Goal: Task Accomplishment & Management: Complete application form

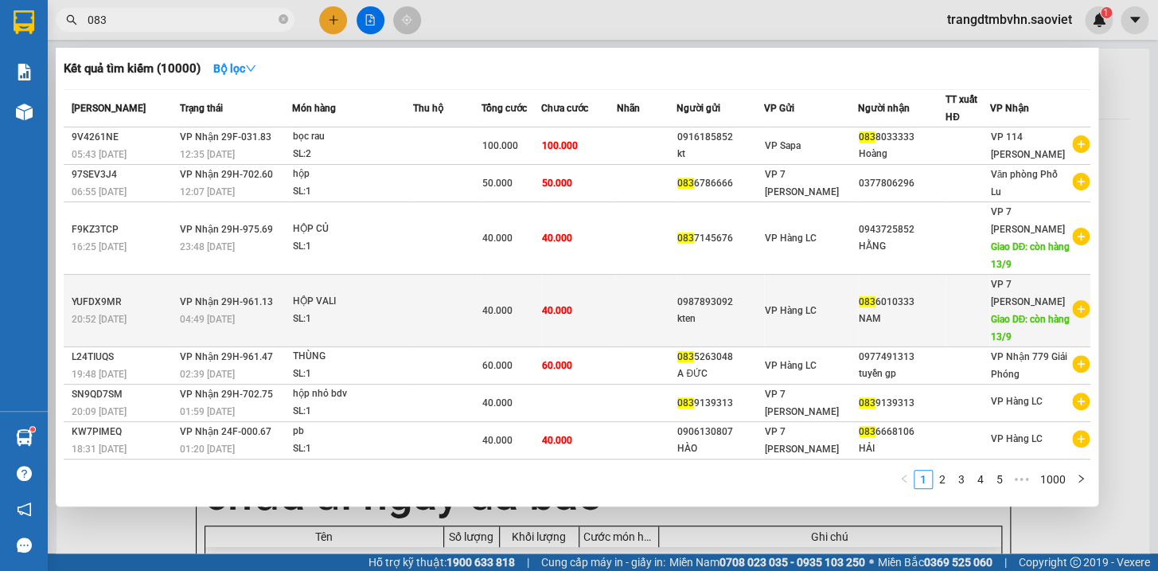
click at [534, 304] on div "40.000" at bounding box center [511, 311] width 58 height 18
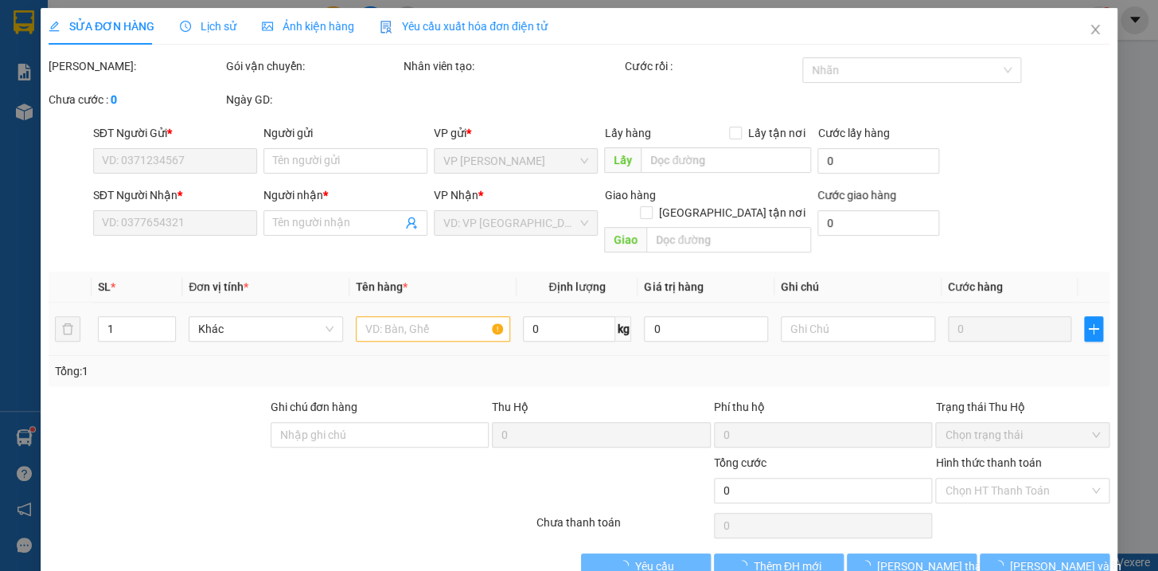
type input "0987893092"
type input "kten"
type input "0836010333"
type input "NAM"
type input "còn hàng 13/9"
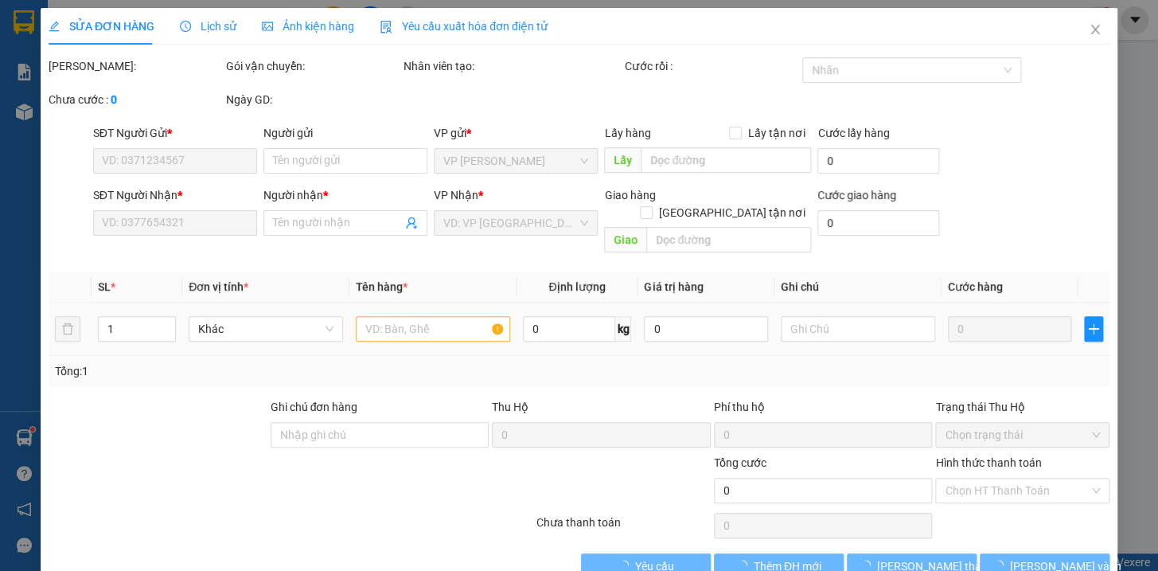
type input "40.000"
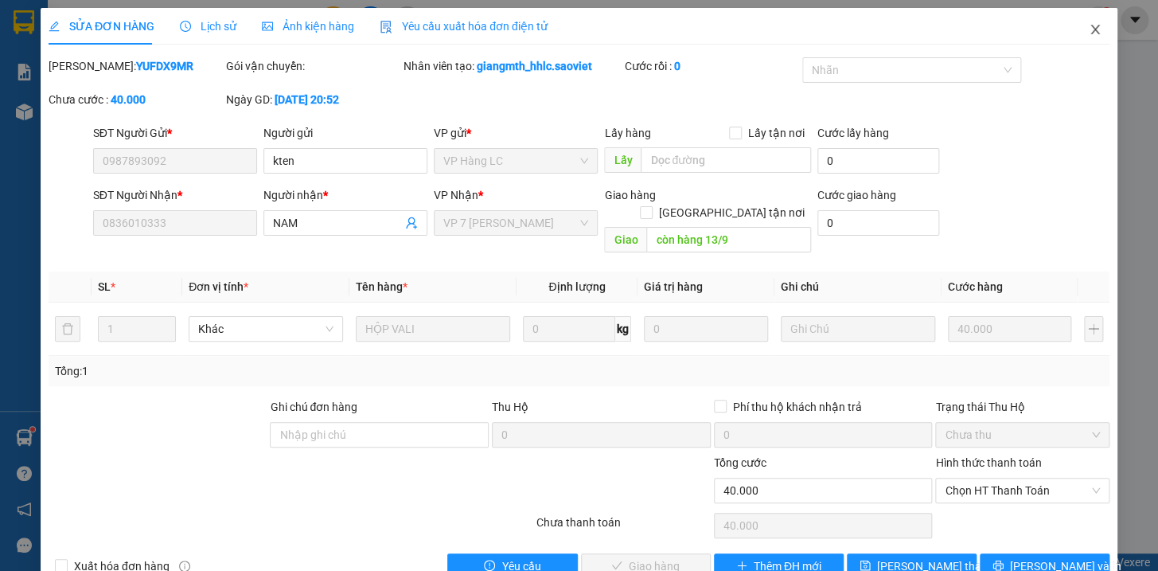
click at [1090, 29] on icon "close" at bounding box center [1094, 30] width 9 height 10
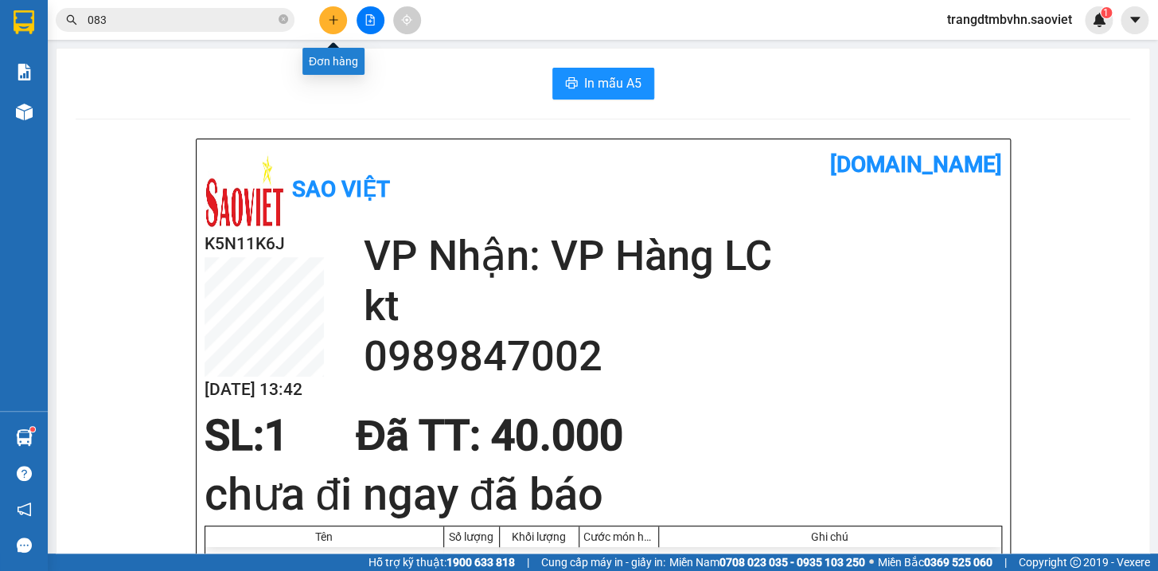
click at [332, 15] on icon "plus" at bounding box center [333, 19] width 11 height 11
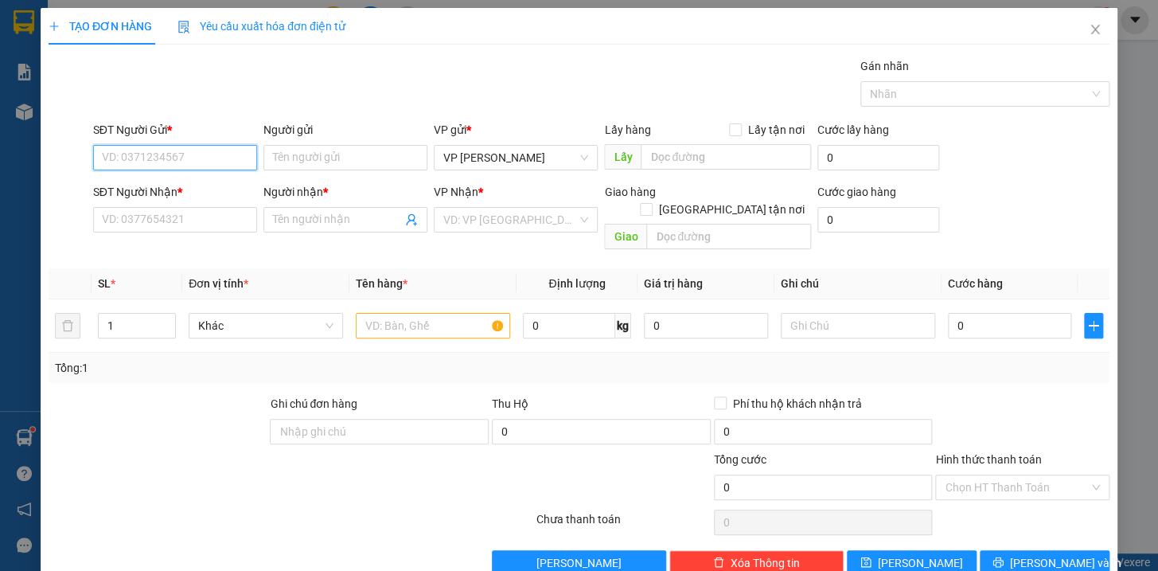
click at [229, 154] on input "SĐT Người Gửi *" at bounding box center [175, 157] width 164 height 25
type input "0965974883"
click at [159, 187] on div "0965974883" at bounding box center [172, 190] width 143 height 18
type input "0972359911"
type input "Thành"
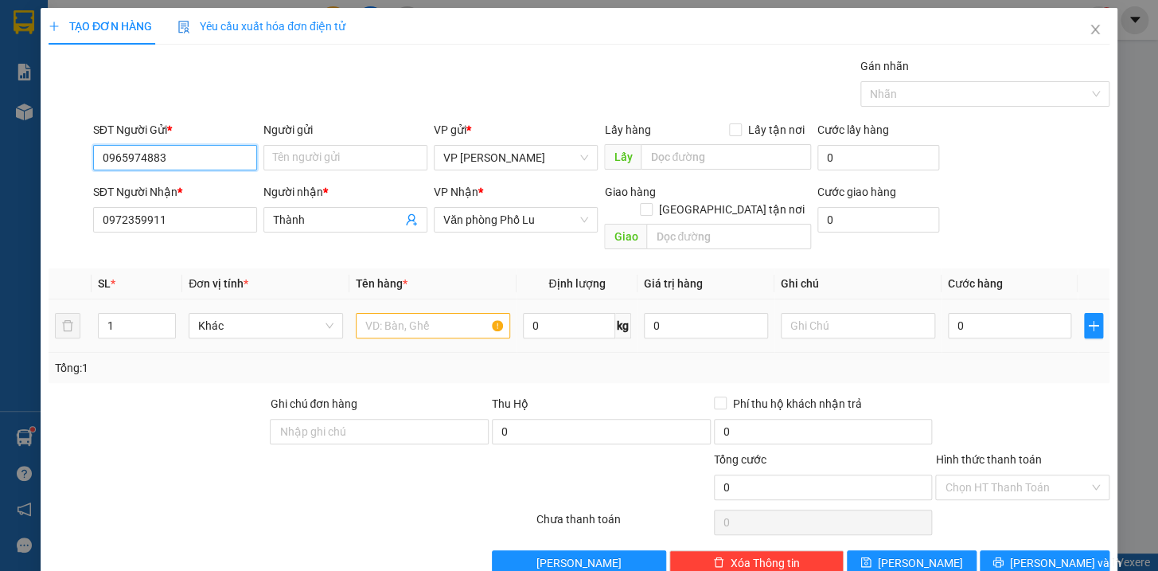
type input "0965974883"
click at [389, 314] on input "text" at bounding box center [433, 325] width 154 height 25
type input "bọc bìa kính vỡ k chịu"
click at [973, 317] on input "0" at bounding box center [1010, 325] width 124 height 25
type input "1"
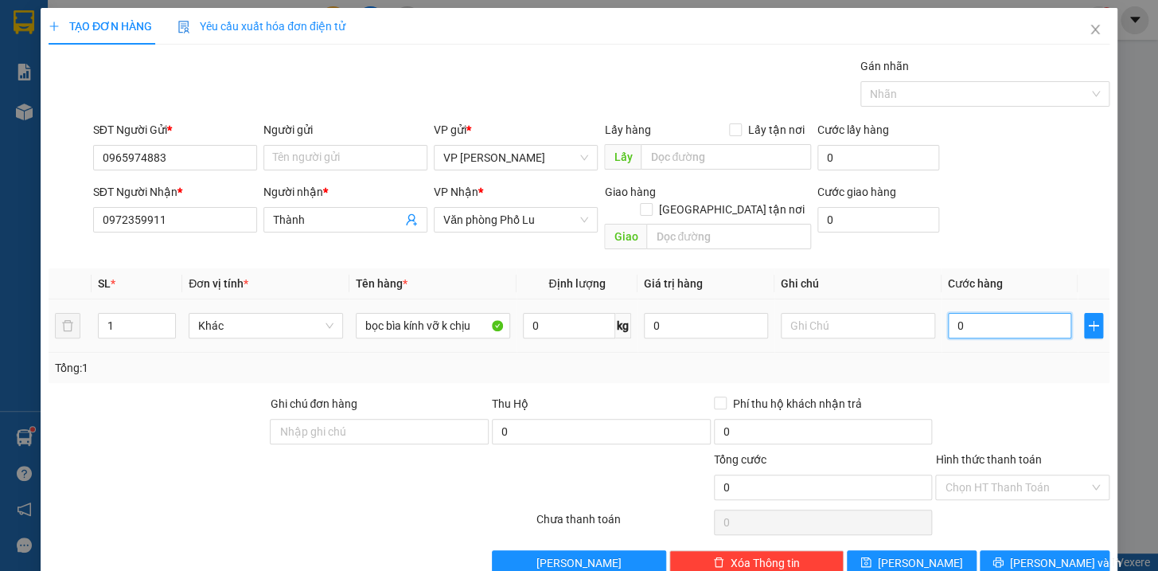
type input "1"
type input "10"
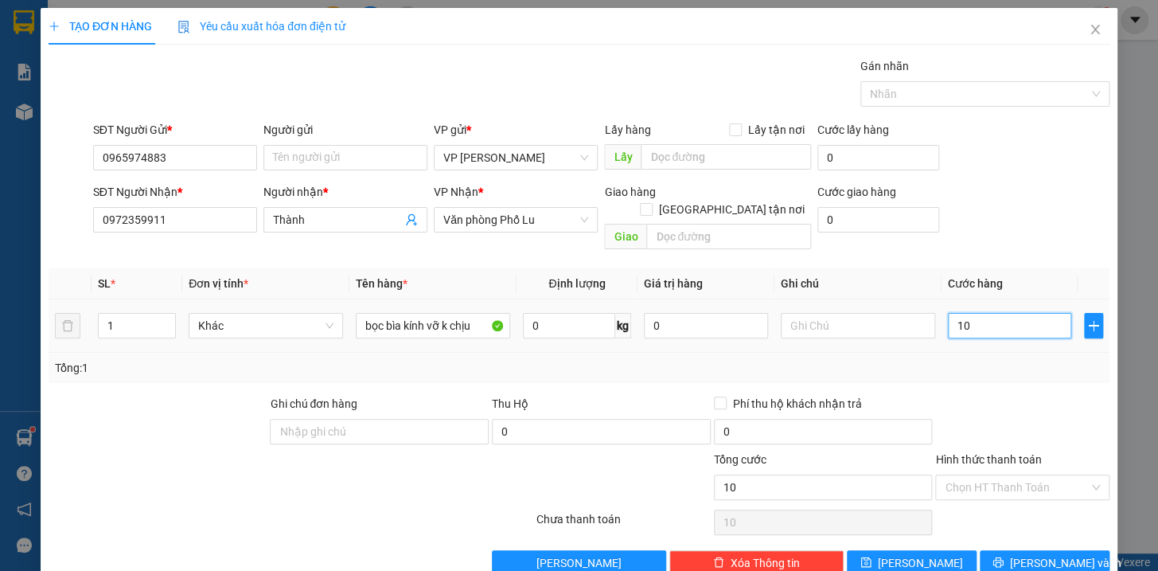
type input "100"
type input "1.000"
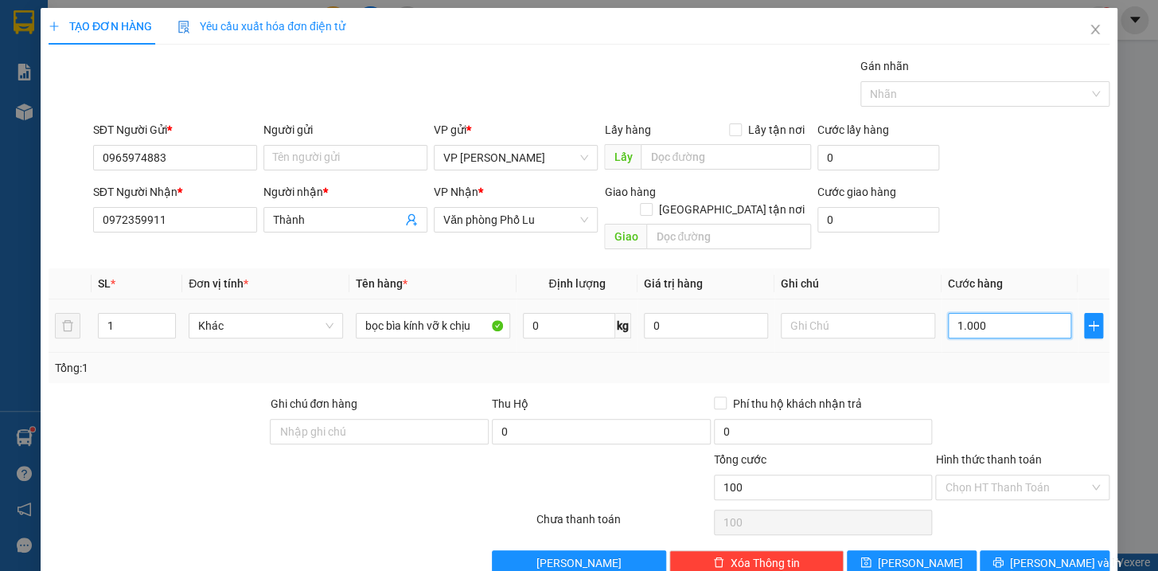
type input "1.000"
type input "10.000"
type input "100.000"
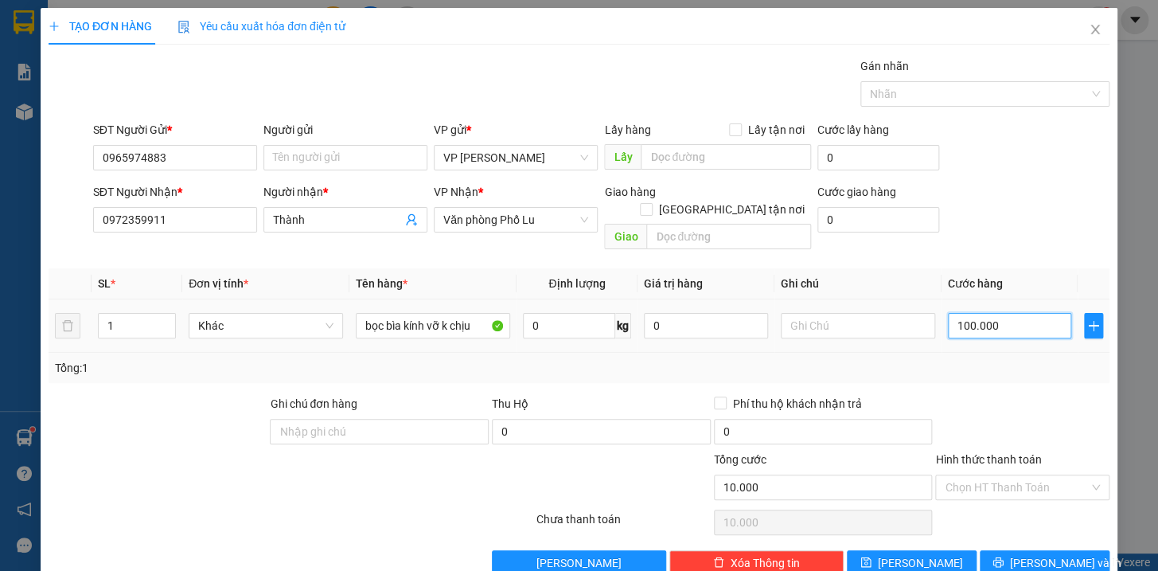
type input "100.000"
click at [1028, 554] on span "[PERSON_NAME] và In" at bounding box center [1065, 563] width 111 height 18
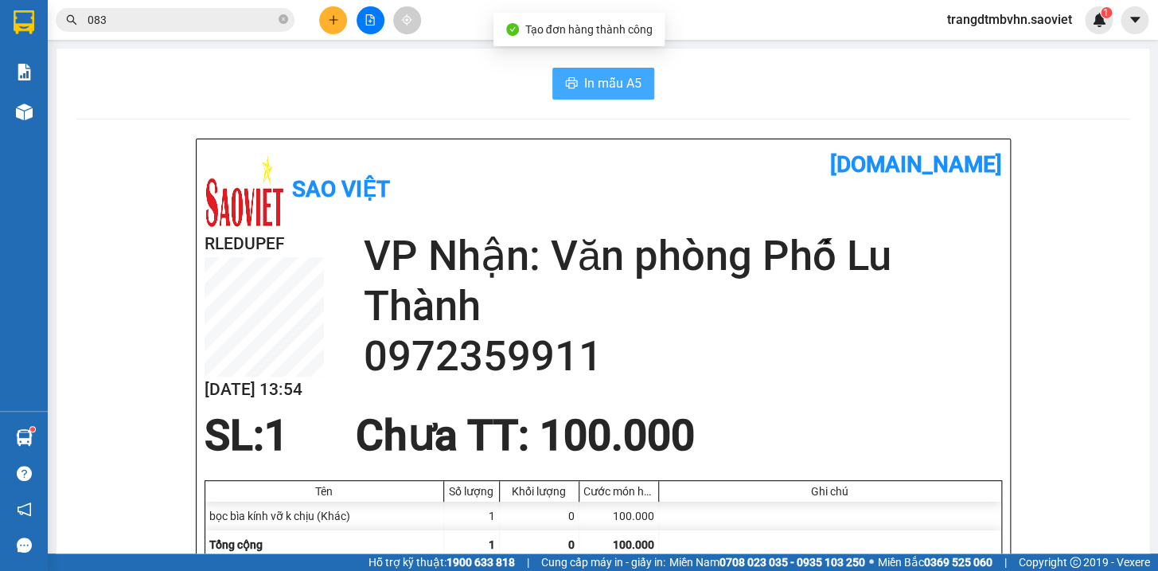
click at [608, 87] on span "In mẫu A5" at bounding box center [612, 83] width 57 height 20
click at [282, 17] on icon "close-circle" at bounding box center [283, 19] width 10 height 10
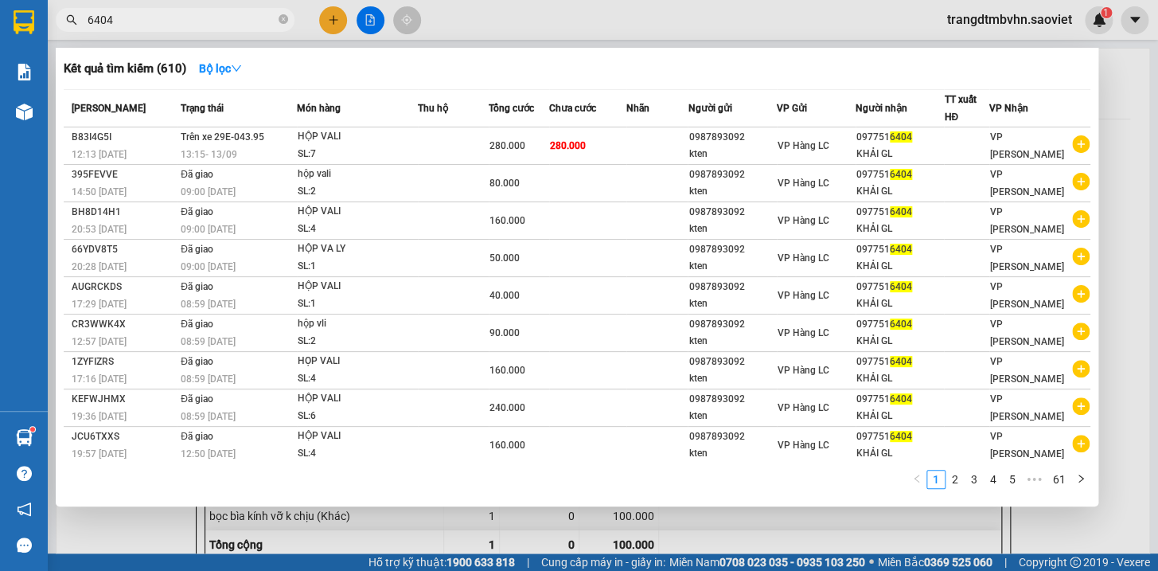
type input "6404"
click at [1104, 76] on div at bounding box center [579, 285] width 1158 height 571
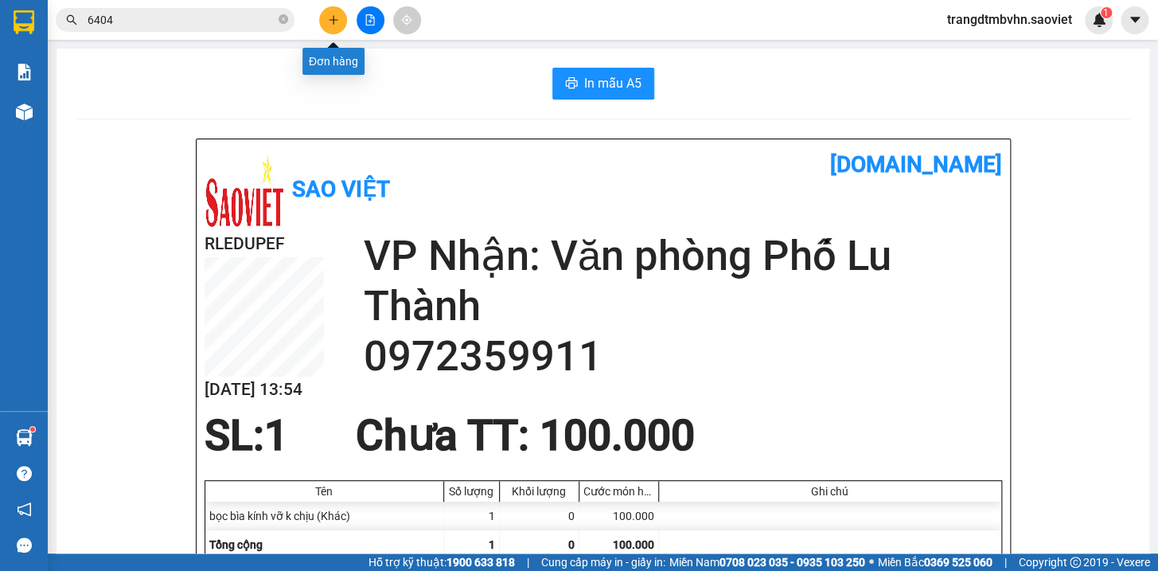
click at [321, 11] on button at bounding box center [333, 20] width 28 height 28
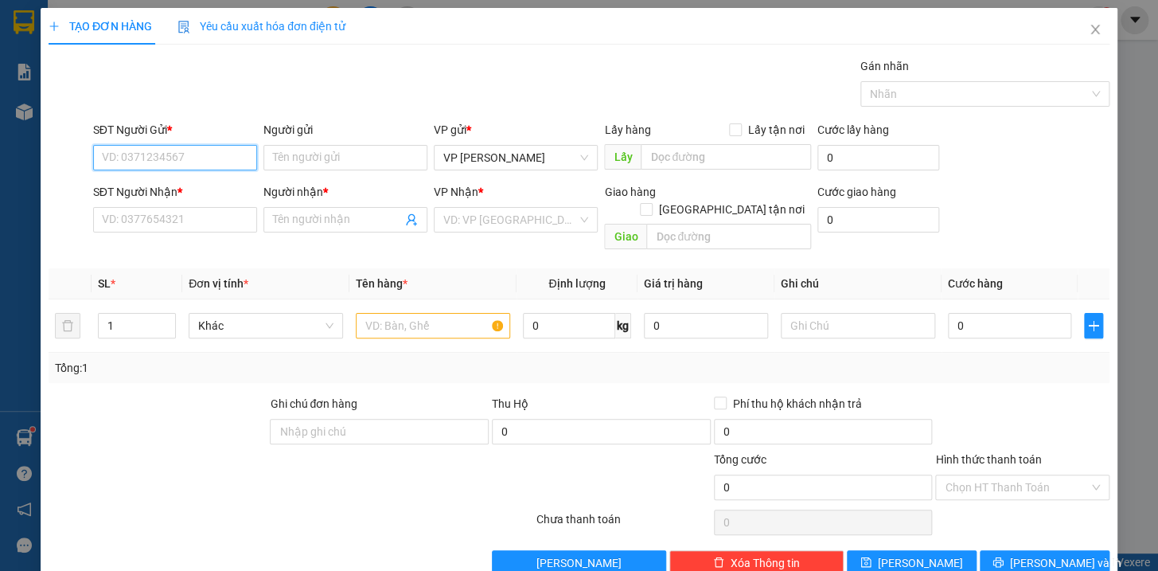
click at [209, 150] on input "SĐT Người Gửi *" at bounding box center [175, 157] width 164 height 25
click at [163, 185] on div "0983252347" at bounding box center [172, 190] width 143 height 18
type input "0983252347"
type input "0979536142"
type input "Thắng"
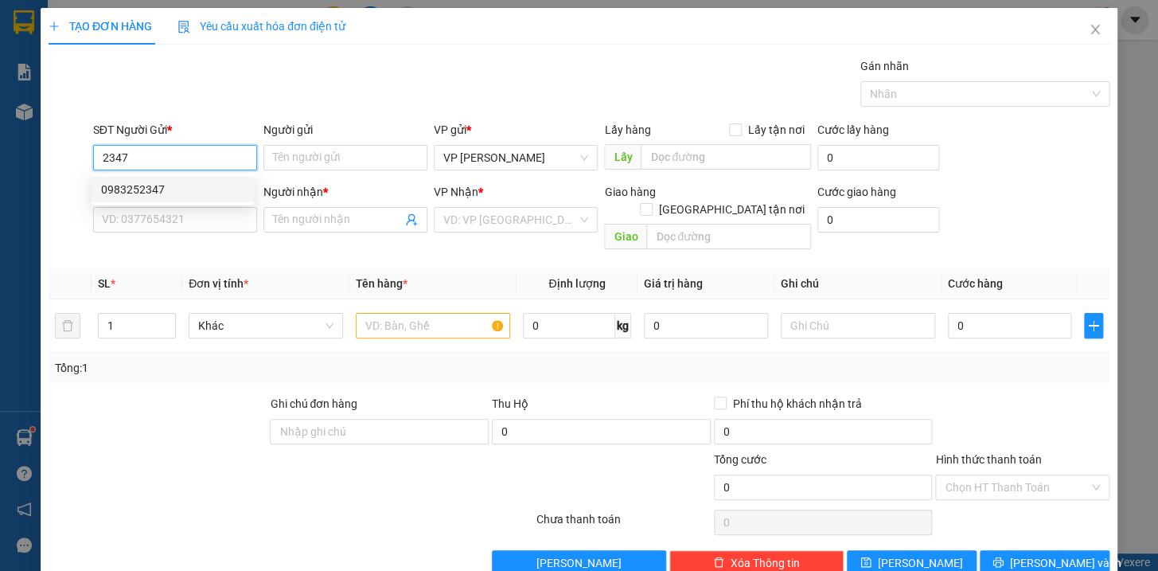
type input "BH"
type input "0983252347"
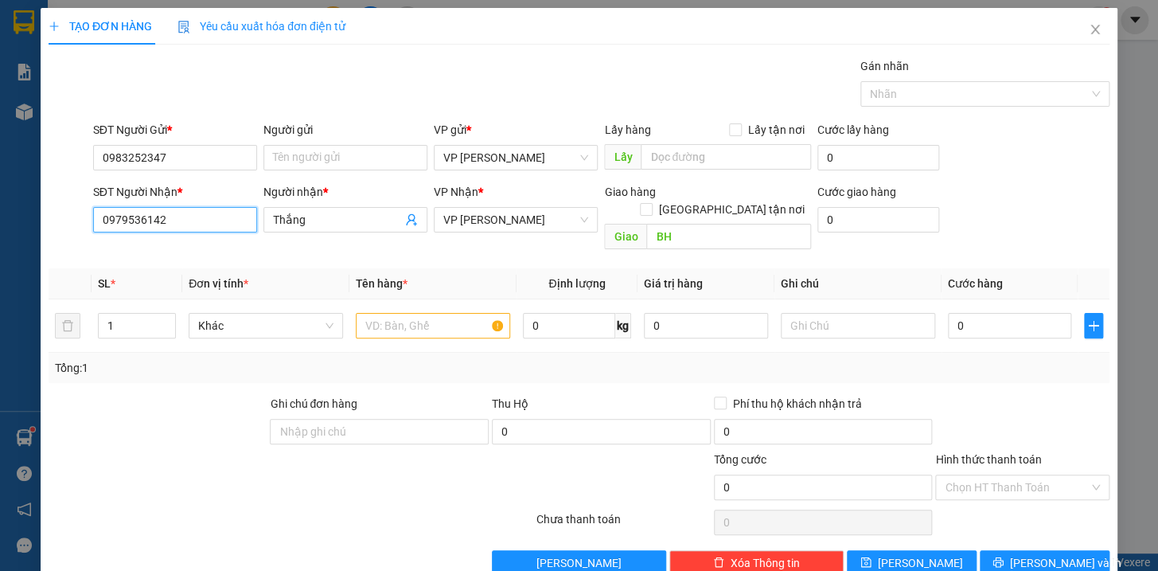
click at [173, 216] on input "0979536142" at bounding box center [175, 219] width 164 height 25
type input "0"
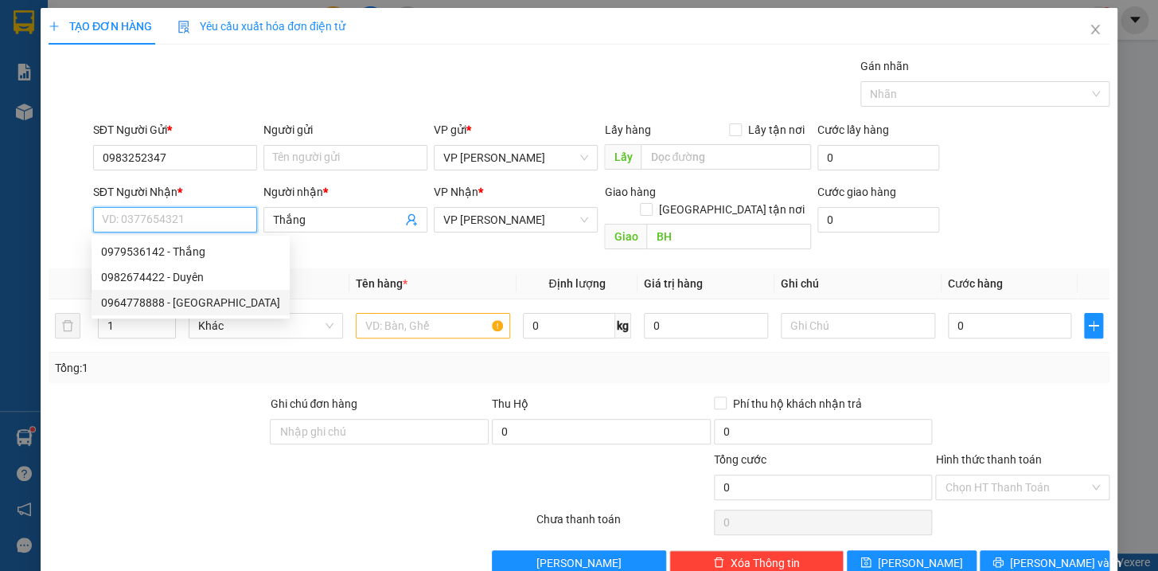
click at [174, 301] on div "0964778888 - [GEOGRAPHIC_DATA]" at bounding box center [190, 303] width 179 height 18
type input "0964778888"
type input "Đại Hải"
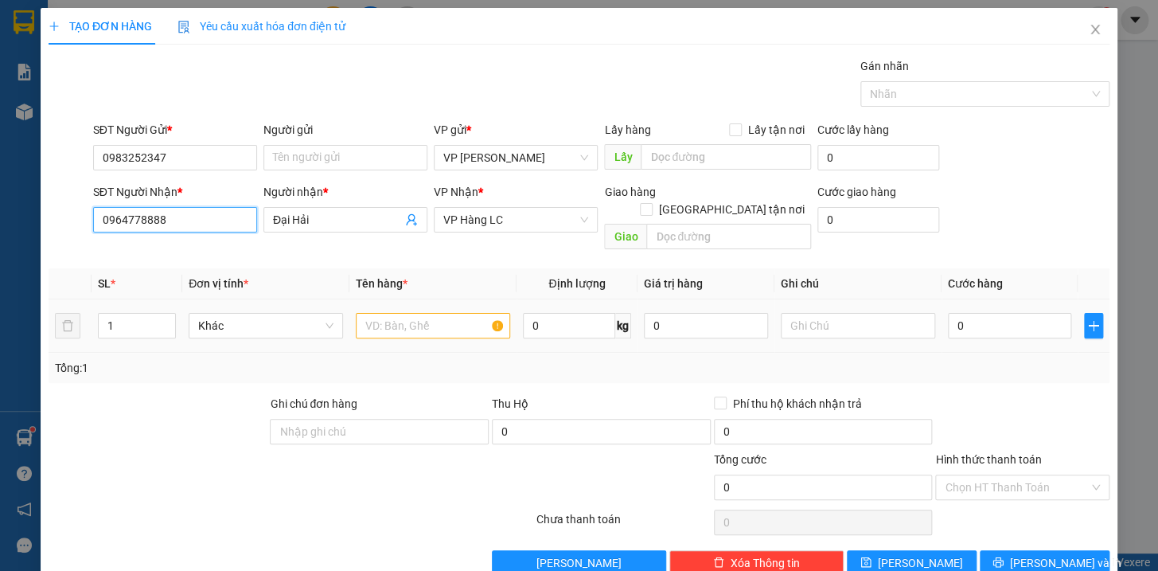
type input "0964778888"
click at [380, 313] on input "text" at bounding box center [433, 325] width 154 height 25
type input "hộp pt kkt"
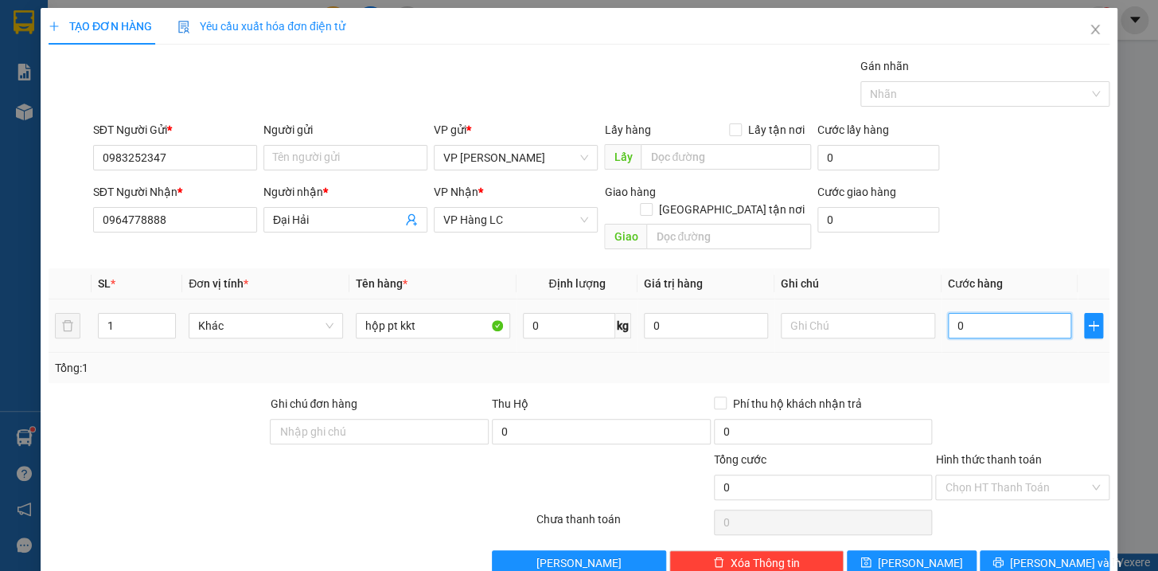
click at [966, 313] on input "0" at bounding box center [1010, 325] width 124 height 25
type input "4"
type input "40"
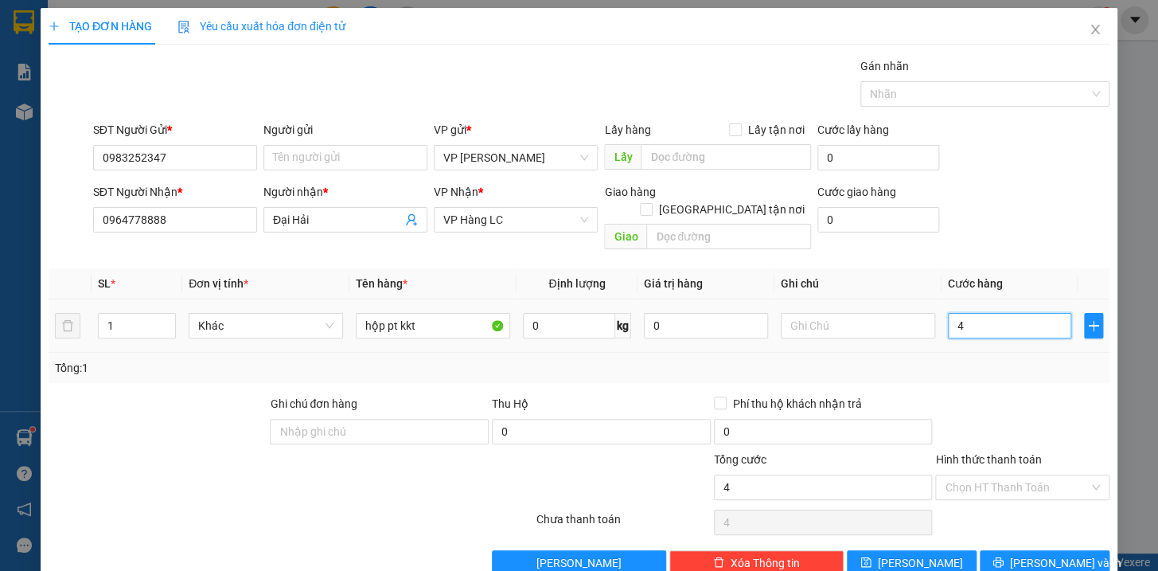
type input "40"
type input "400"
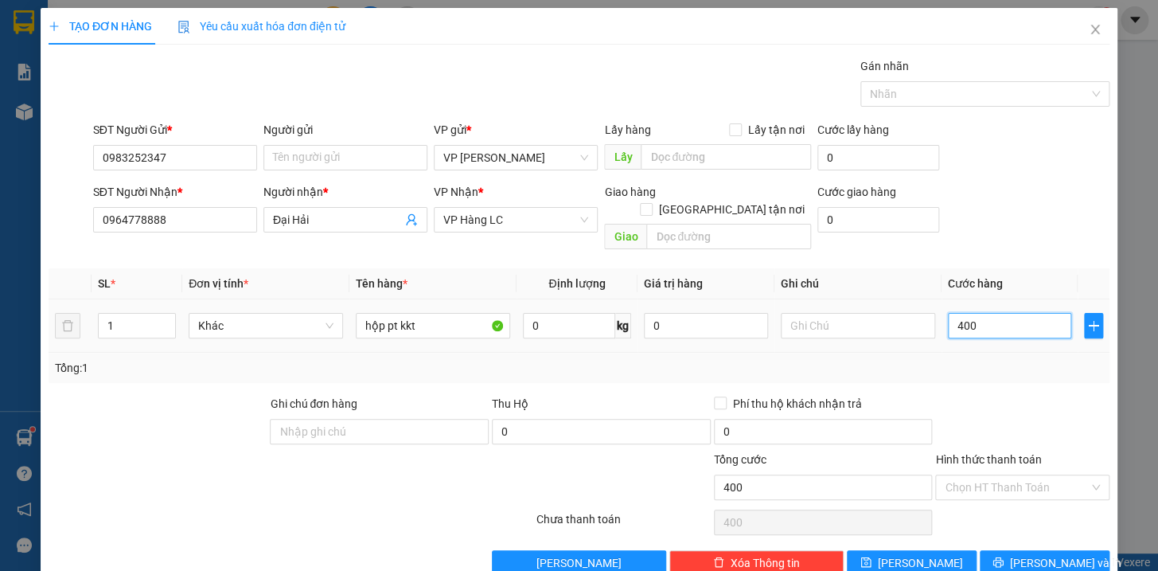
type input "4.000"
type input "40.000"
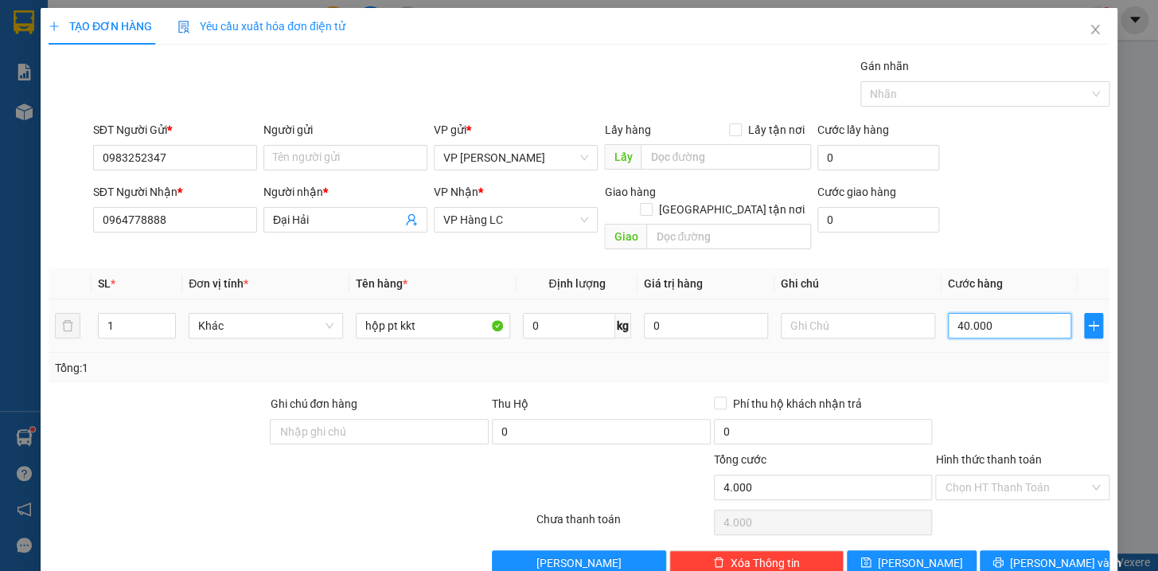
type input "40.000"
click at [1014, 550] on button "[PERSON_NAME] và In" at bounding box center [1045, 562] width 130 height 25
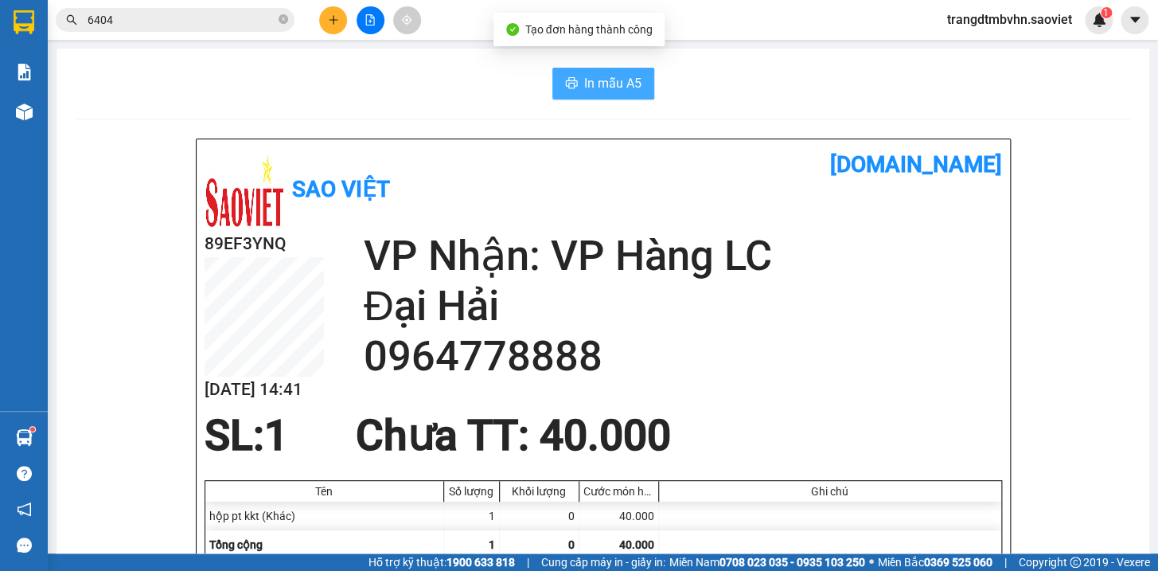
click at [612, 73] on span "In mẫu A5" at bounding box center [612, 83] width 57 height 20
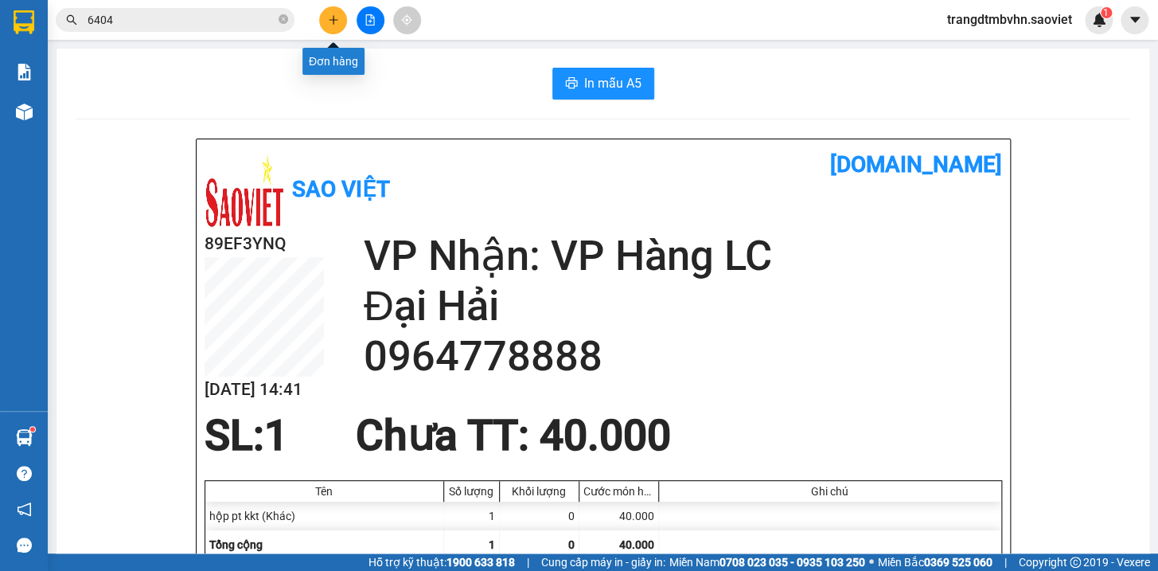
click at [334, 19] on icon "plus" at bounding box center [333, 19] width 9 height 1
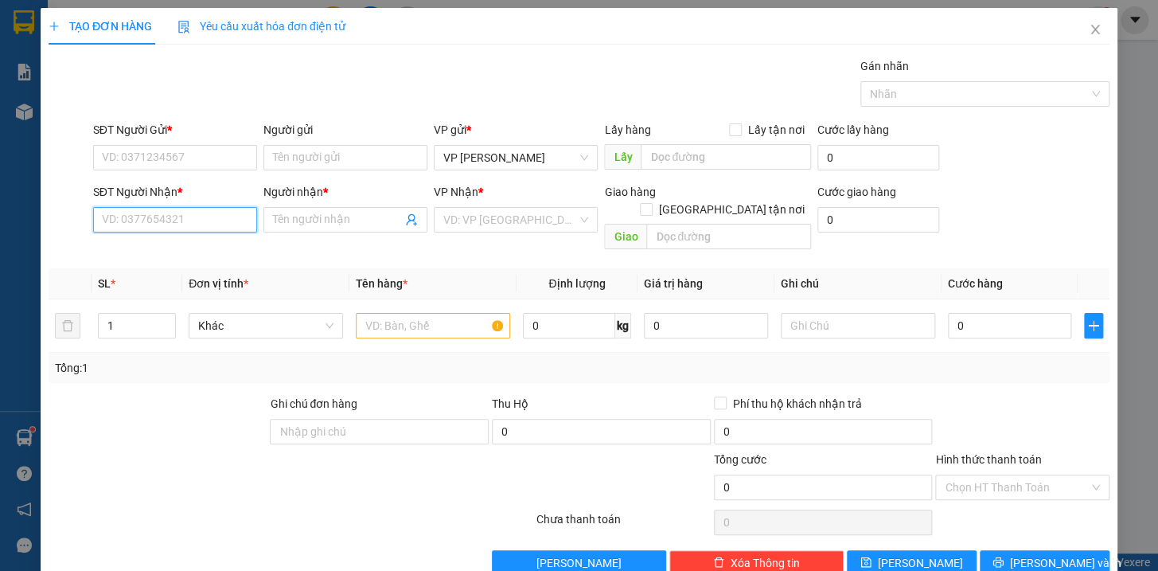
click at [211, 225] on input "SĐT Người Nhận *" at bounding box center [175, 219] width 164 height 25
type input "3"
type input "0375865151"
click at [180, 253] on div "0375865151 - hà" at bounding box center [172, 252] width 143 height 18
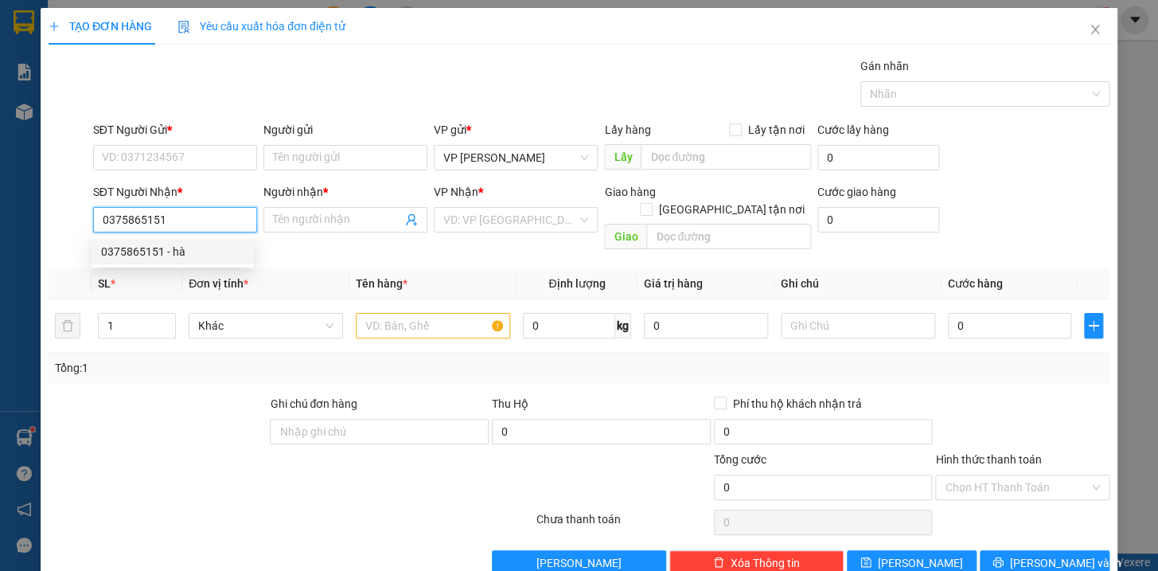
type input "hà"
type input "km 150"
type input "0375865151"
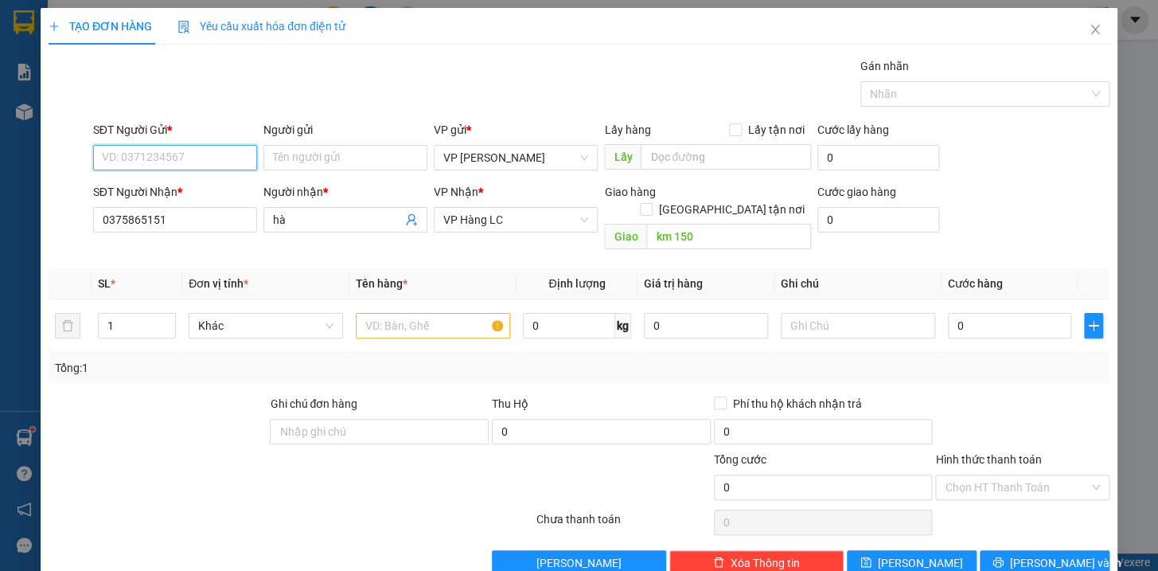
click at [207, 156] on input "SĐT Người Gửi *" at bounding box center [175, 157] width 164 height 25
click at [149, 191] on div "0912768602 - kt" at bounding box center [172, 190] width 143 height 18
type input "0912768602"
type input "kt"
click at [383, 313] on input "text" at bounding box center [433, 325] width 154 height 25
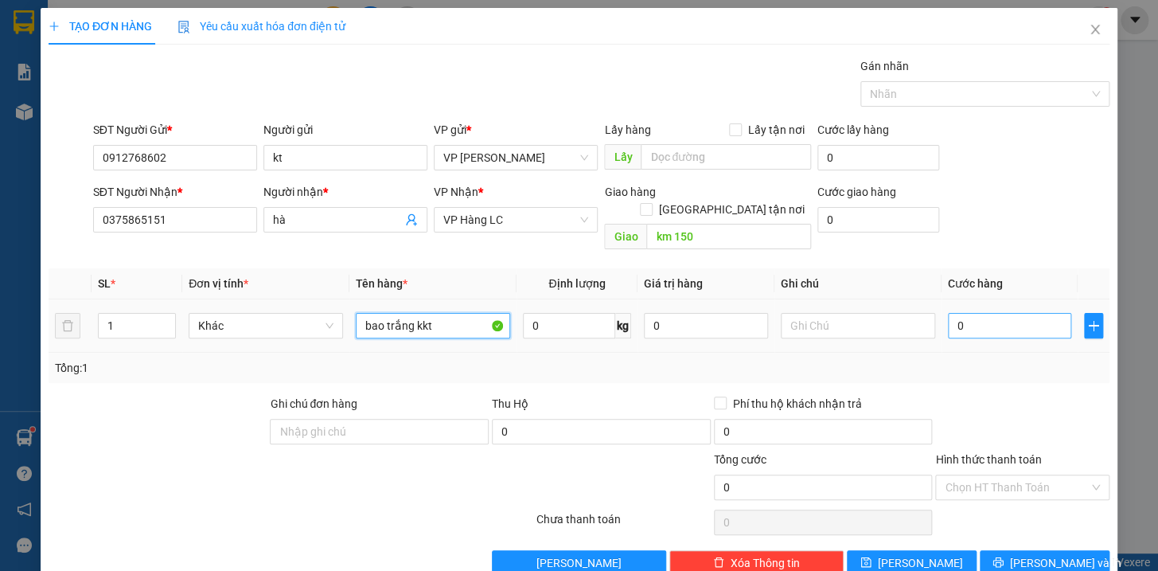
type input "bao trắng kkt"
click at [972, 314] on input "0" at bounding box center [1010, 325] width 124 height 25
type input "1"
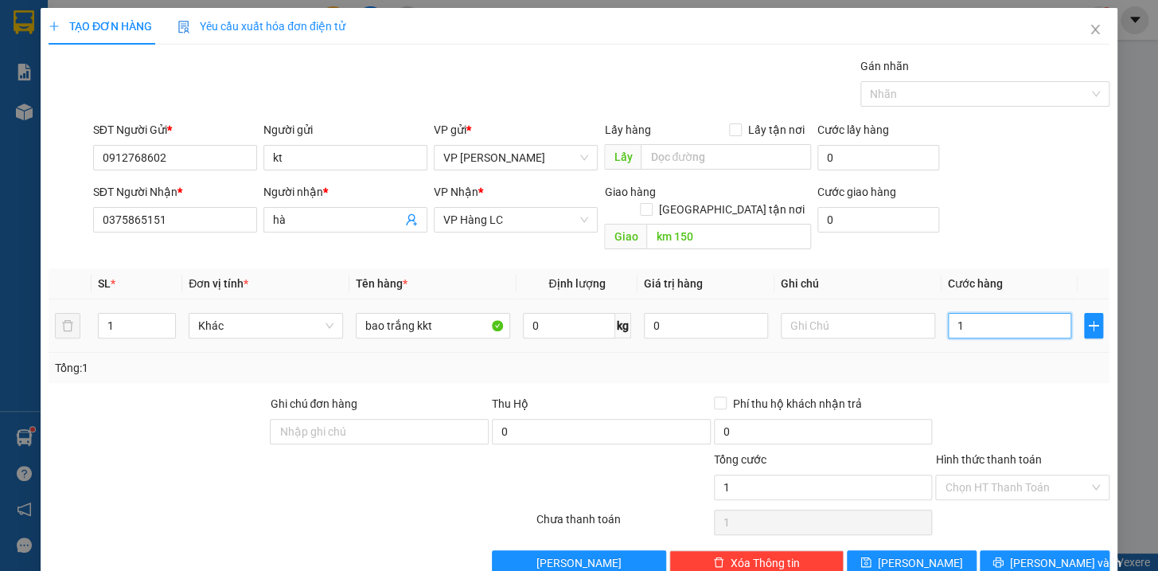
type input "12"
type input "120"
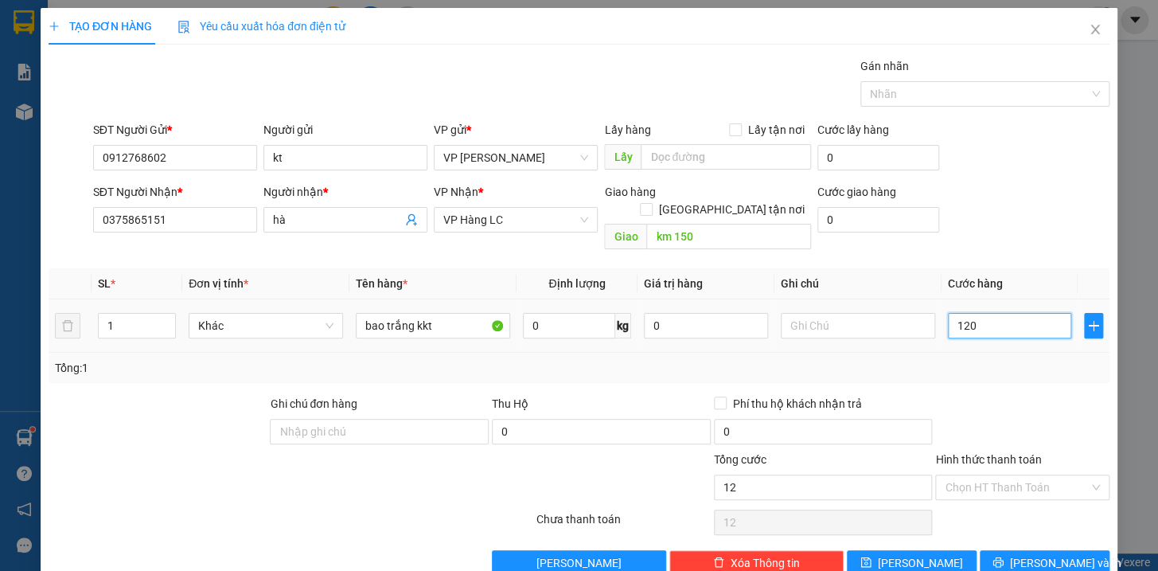
type input "120"
type input "1.200"
type input "12.000"
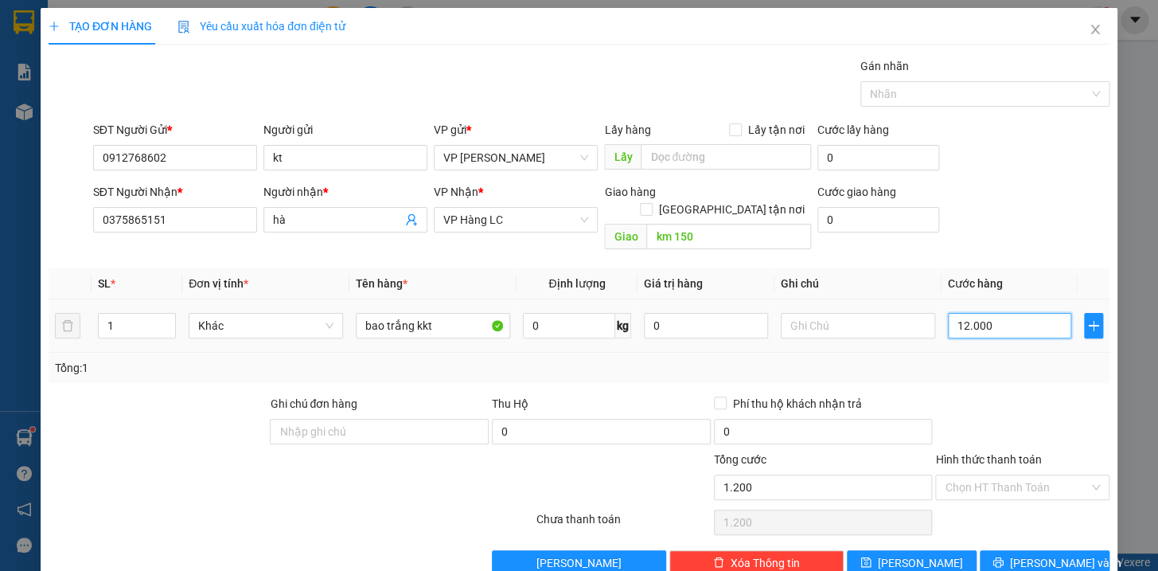
type input "12.000"
type input "120.000"
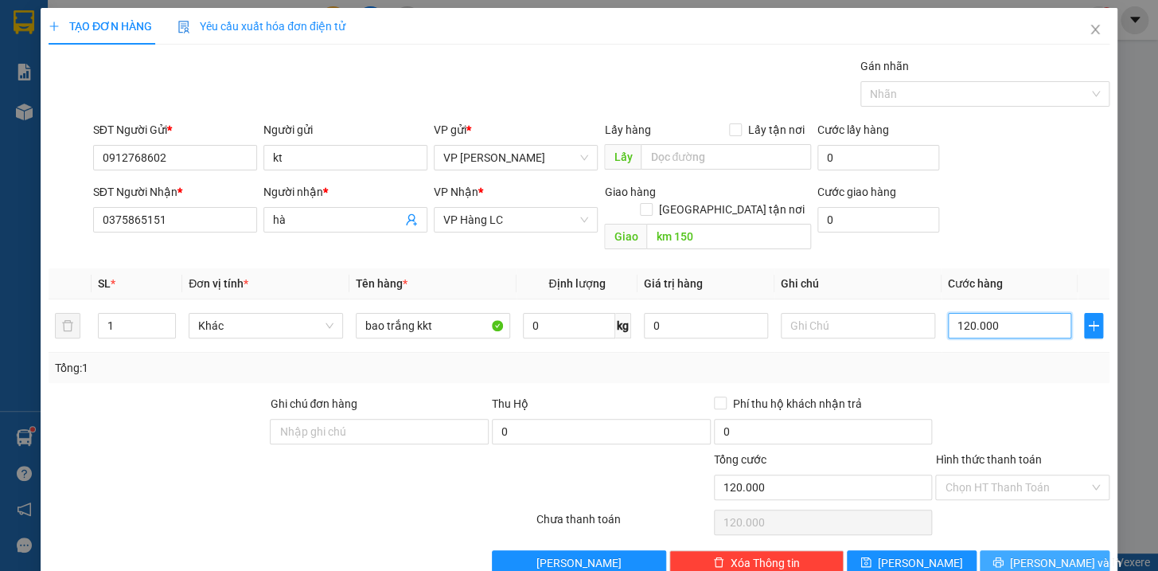
type input "120.000"
click at [1057, 554] on span "[PERSON_NAME] và In" at bounding box center [1065, 563] width 111 height 18
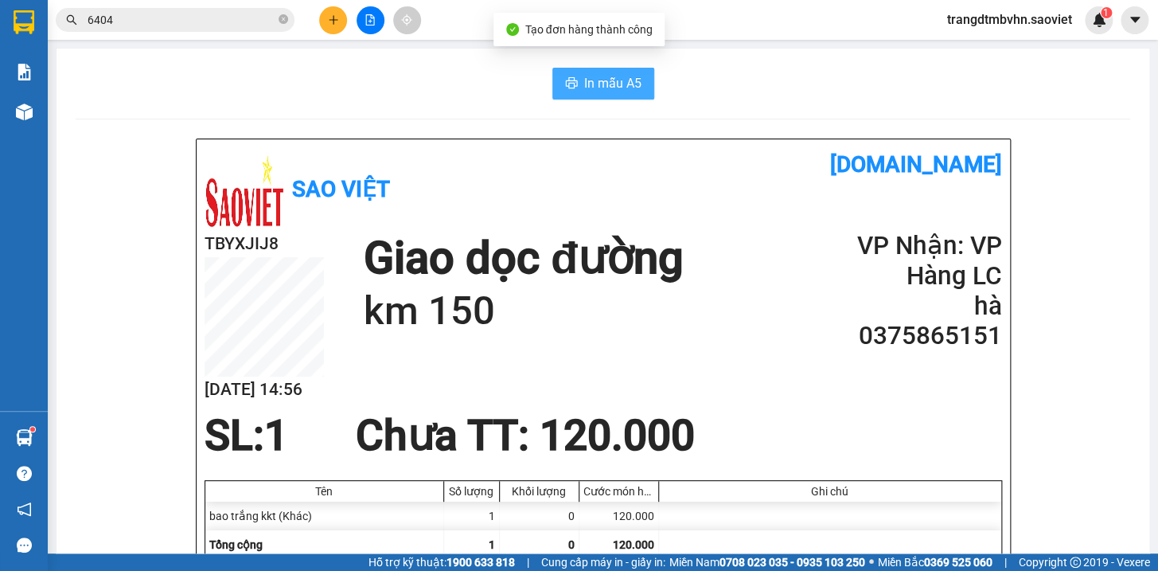
click at [605, 81] on span "In mẫu A5" at bounding box center [612, 83] width 57 height 20
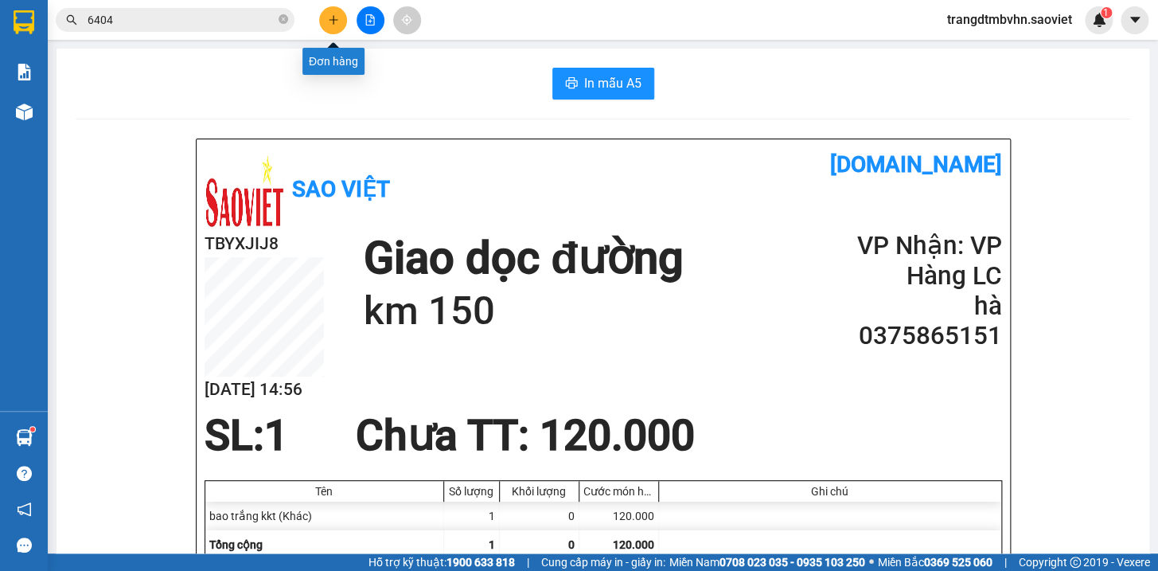
click at [334, 26] on button at bounding box center [333, 20] width 28 height 28
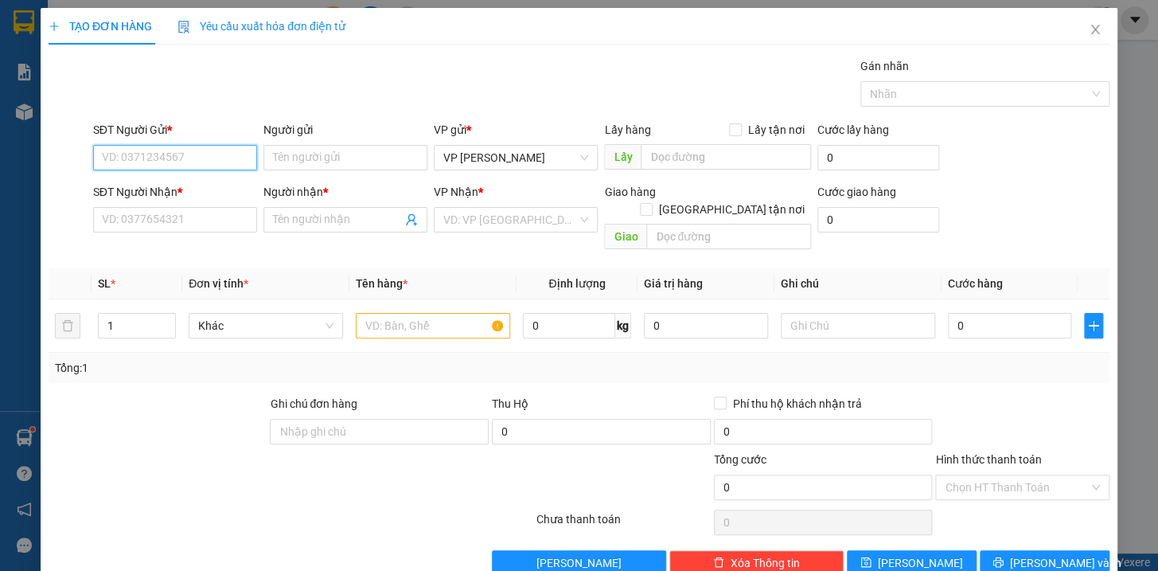
click at [207, 158] on input "SĐT Người Gửi *" at bounding box center [175, 157] width 164 height 25
click at [198, 185] on div "0976787608 - Thắng" at bounding box center [172, 190] width 143 height 18
type input "0976787608"
type input "Thắng"
type input "0913381119"
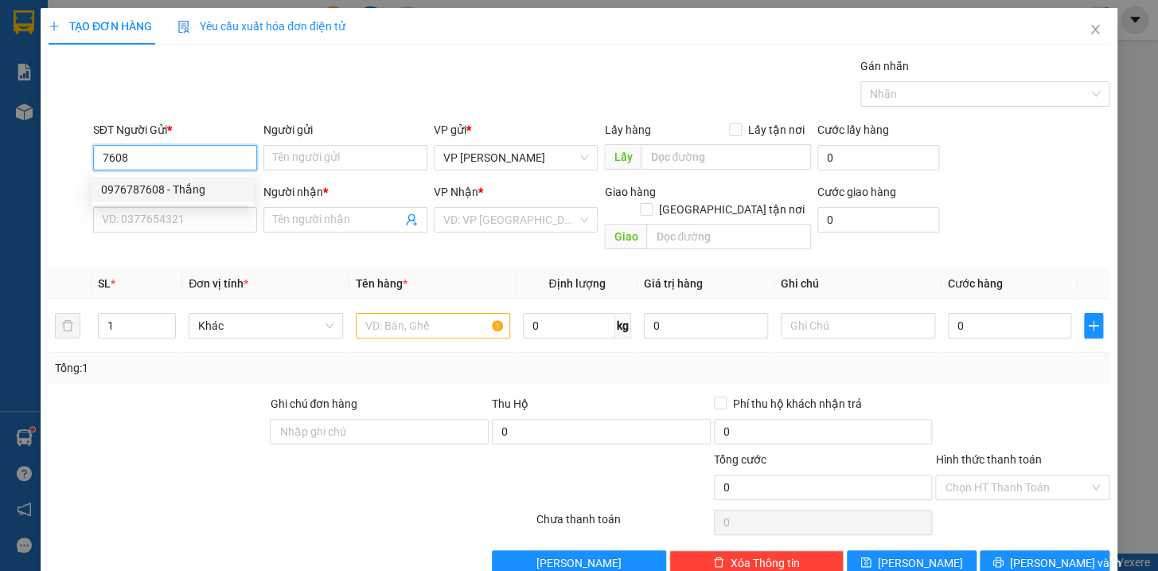
type input "đức anh"
type input "0976787608"
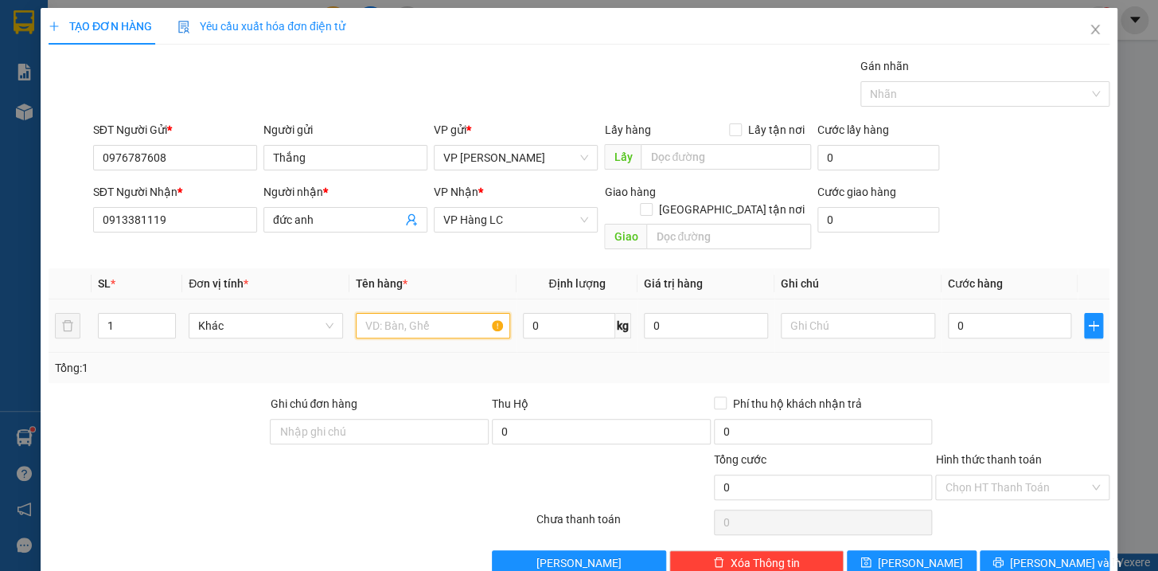
click at [376, 313] on input "text" at bounding box center [433, 325] width 154 height 25
type input "hộp biến tần hg k chịu"
click at [975, 313] on input "0" at bounding box center [1010, 325] width 124 height 25
type input "1"
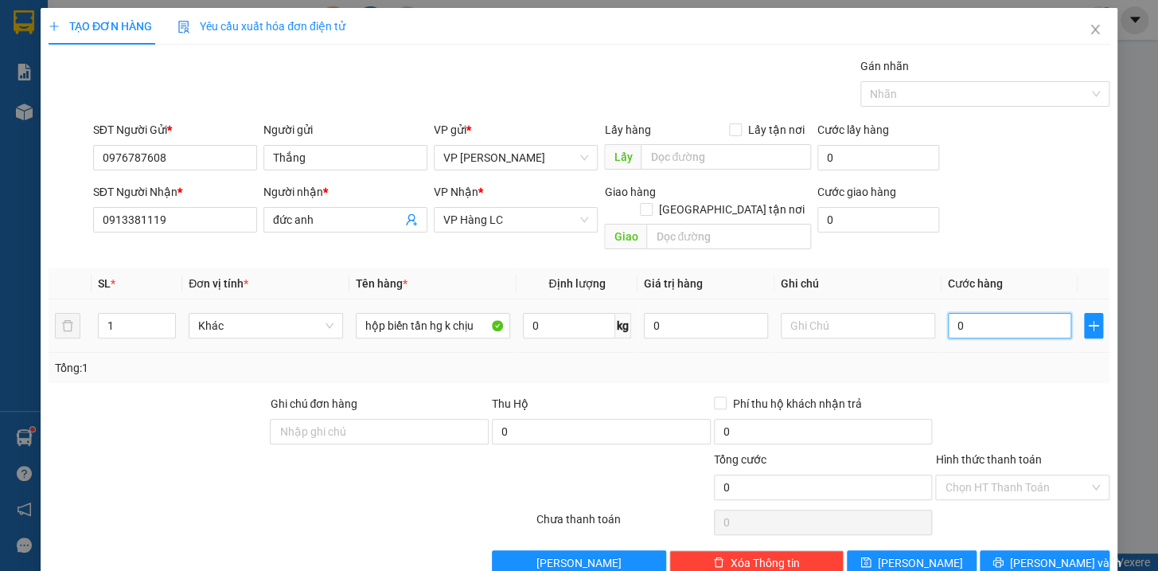
type input "1"
type input "10"
type input "100"
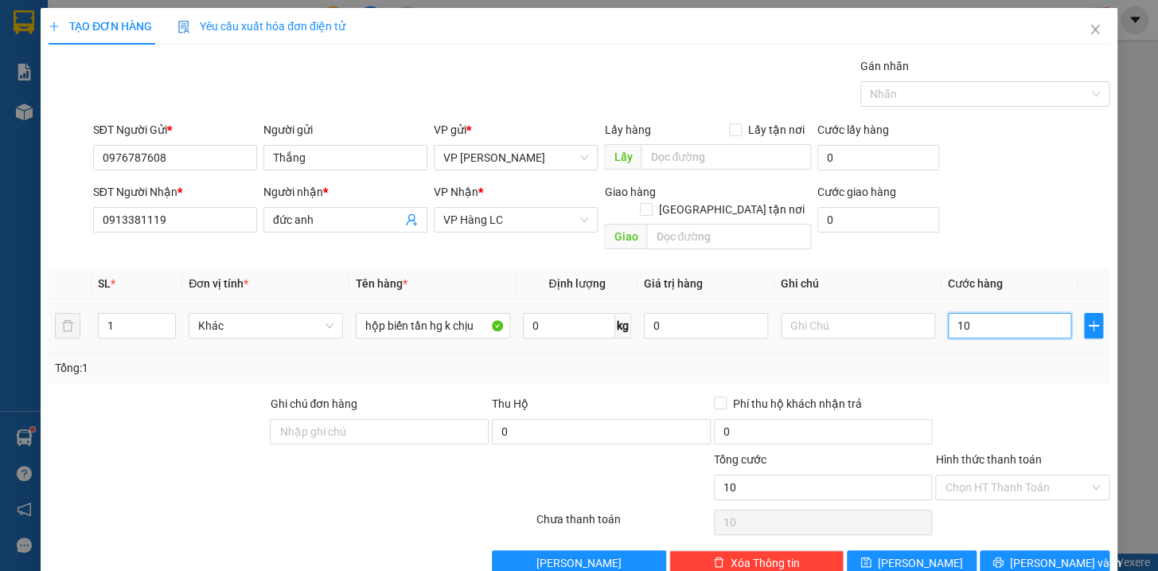
type input "100"
type input "1.000"
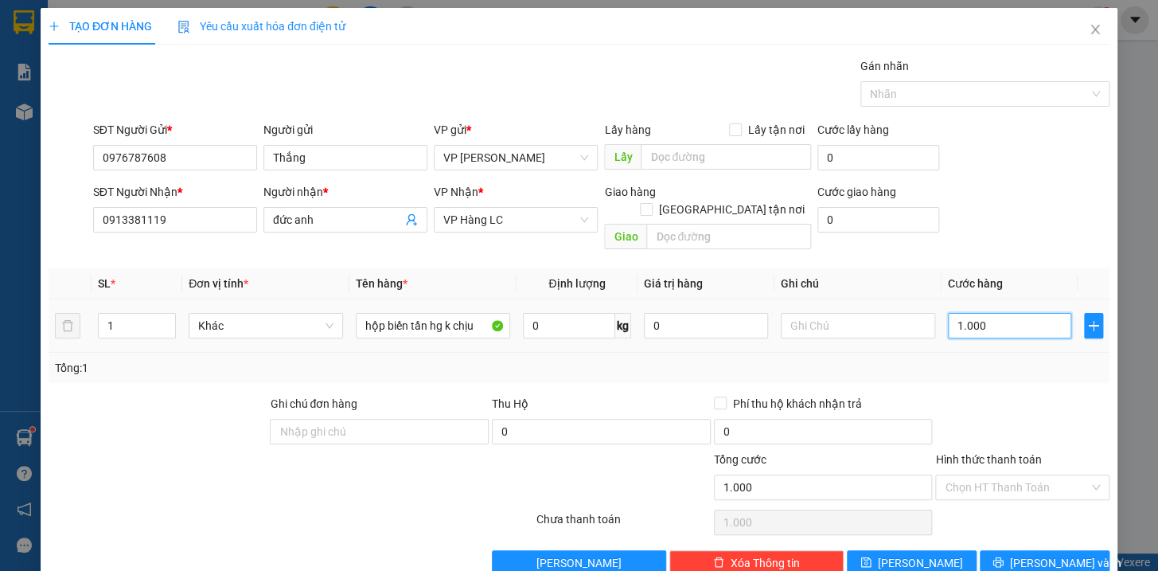
type input "10.000"
type input "100.000"
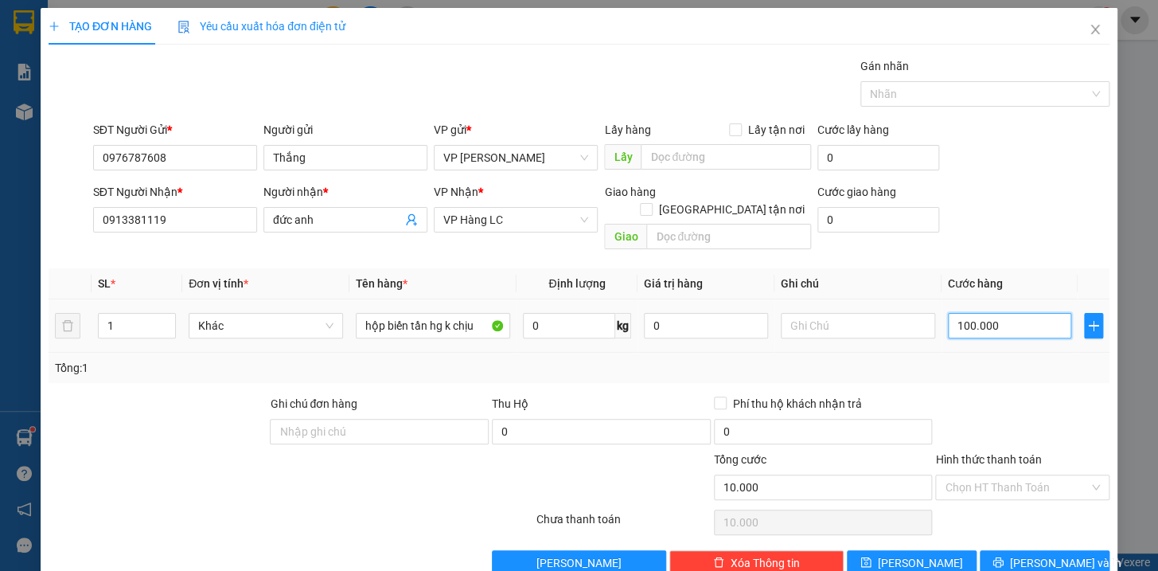
type input "100.000"
click at [1066, 550] on button "[PERSON_NAME] và In" at bounding box center [1045, 562] width 130 height 25
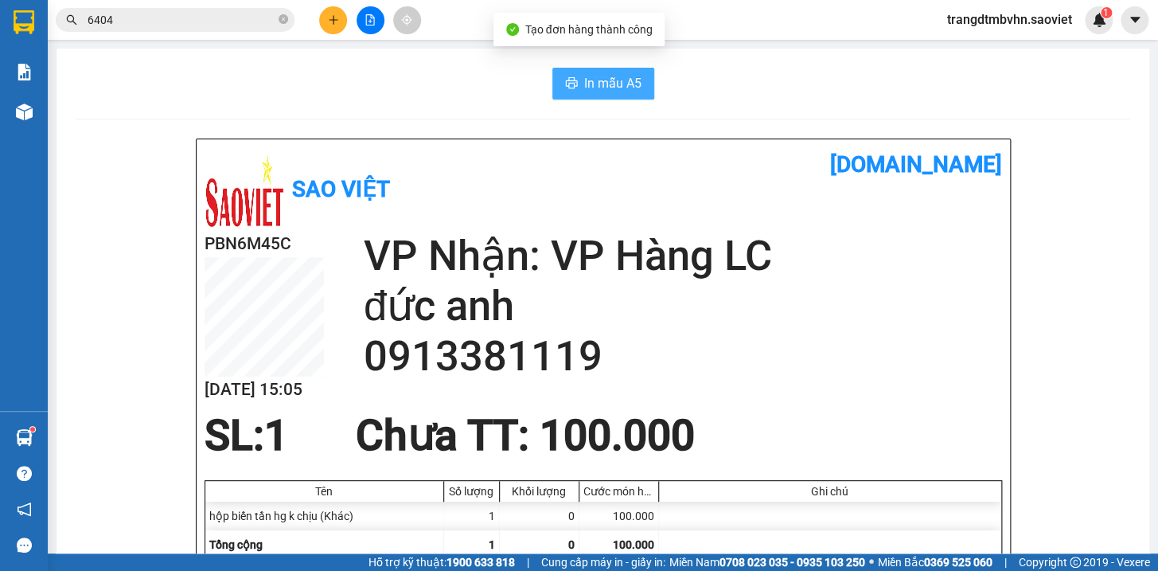
click at [598, 84] on span "In mẫu A5" at bounding box center [612, 83] width 57 height 20
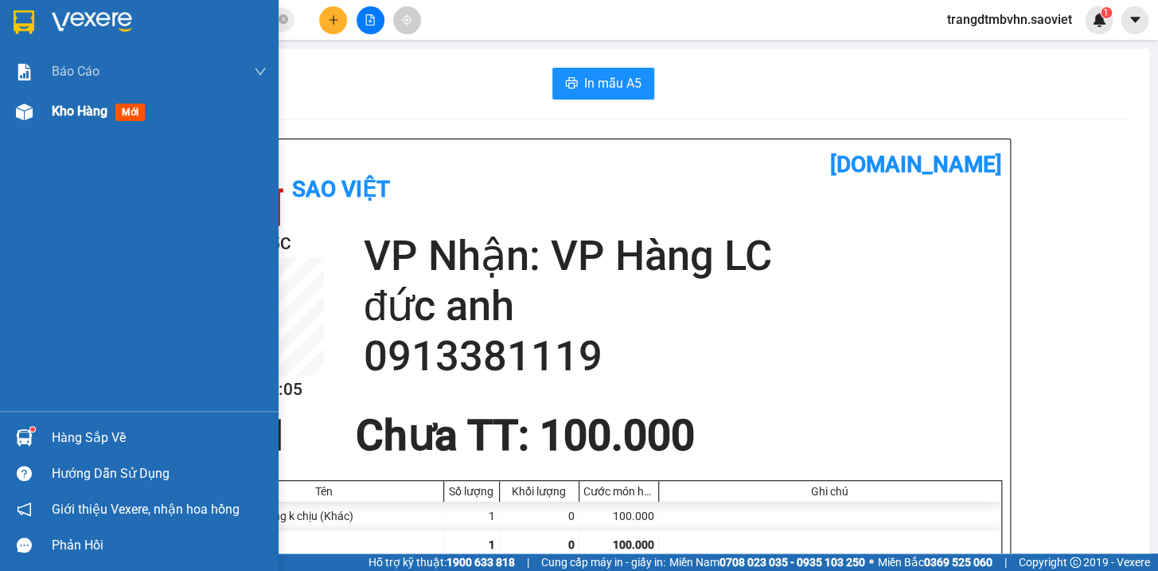
click at [62, 119] on span "Kho hàng" at bounding box center [80, 110] width 56 height 15
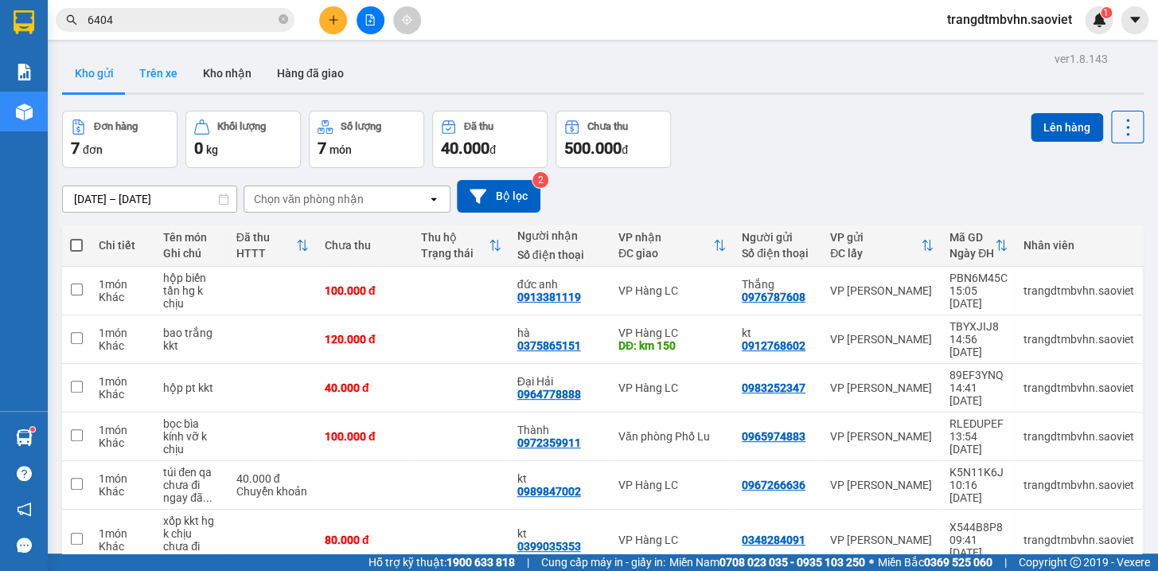
click at [168, 71] on button "Trên xe" at bounding box center [159, 73] width 64 height 38
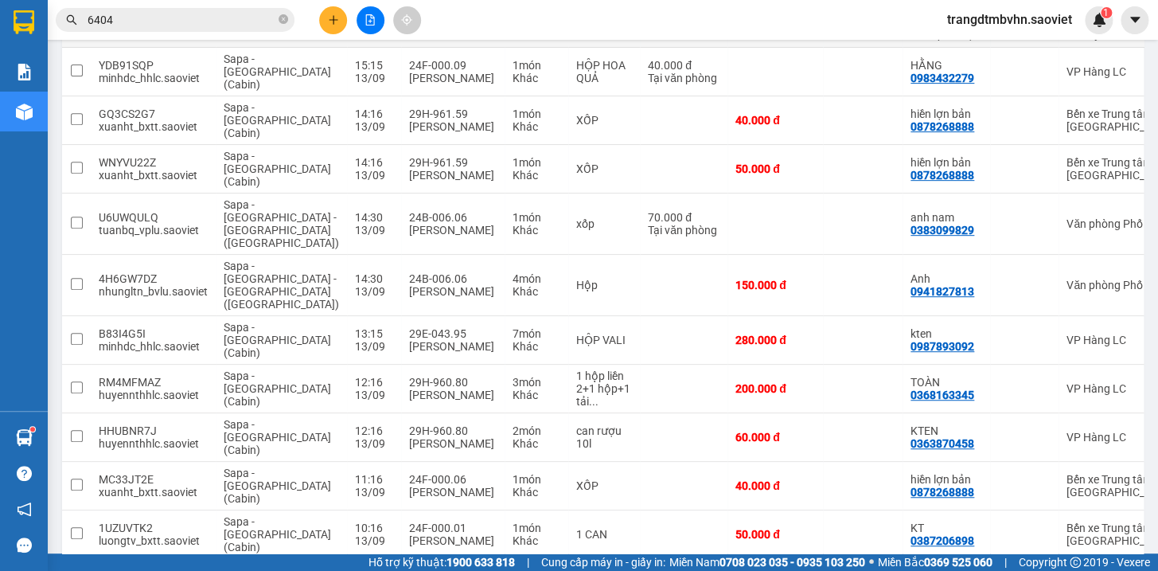
scroll to position [230, 0]
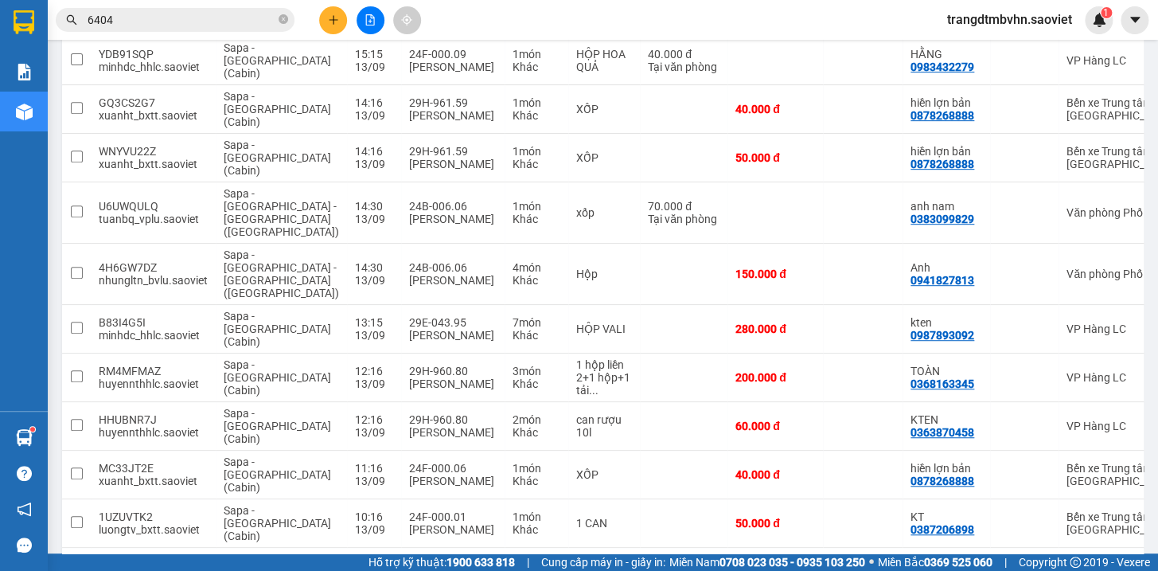
click at [958, 561] on button "2" at bounding box center [970, 573] width 24 height 24
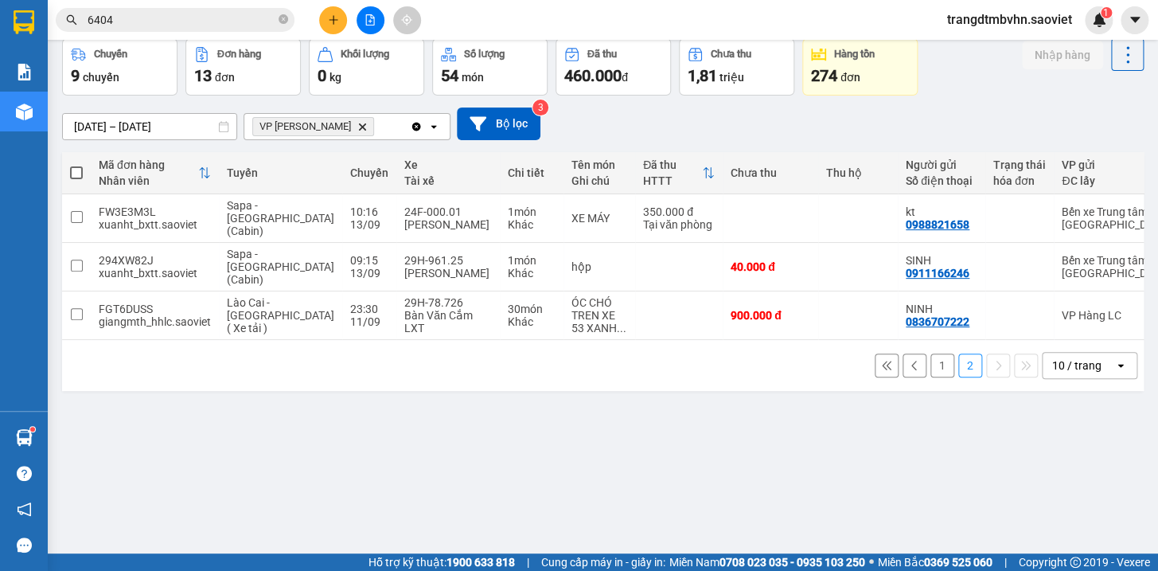
scroll to position [0, 0]
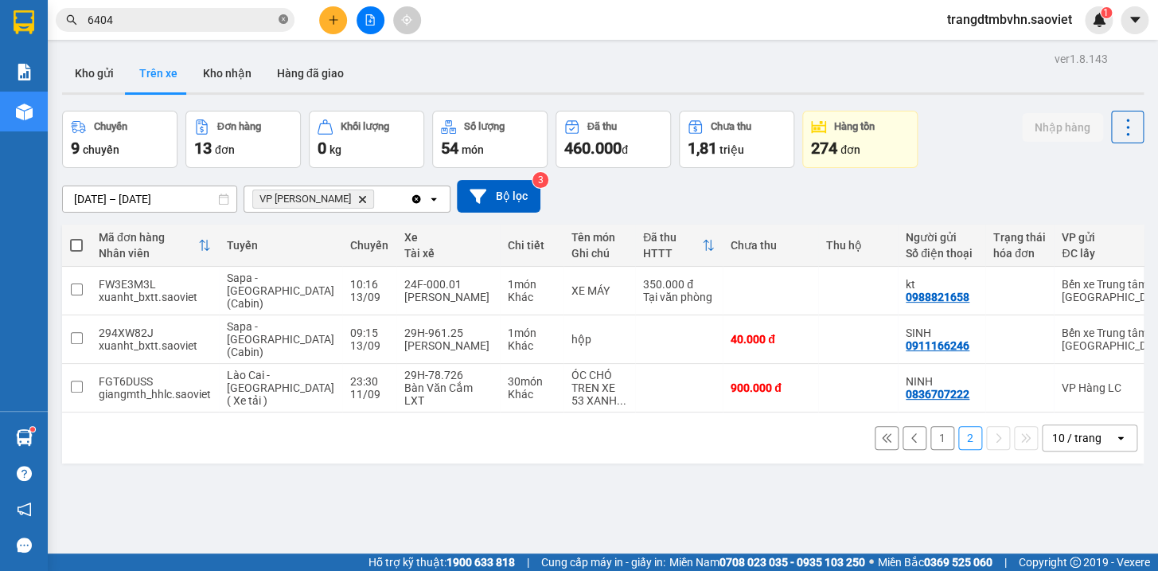
drag, startPoint x: 286, startPoint y: 21, endPoint x: 278, endPoint y: 10, distance: 13.7
click at [286, 21] on icon "close-circle" at bounding box center [283, 19] width 10 height 10
click at [276, 9] on span "0" at bounding box center [175, 20] width 239 height 24
click at [259, 11] on input "0" at bounding box center [182, 20] width 188 height 18
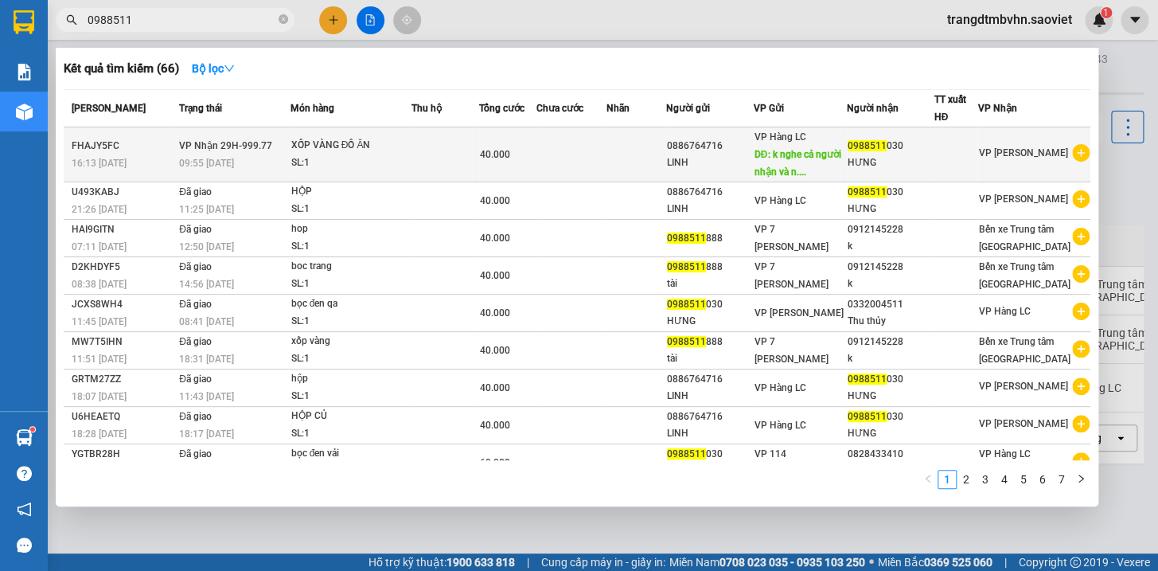
type input "0988511"
click at [843, 150] on div "VP Hàng LC DĐ: k nghe cả người nhận và n...." at bounding box center [800, 154] width 92 height 53
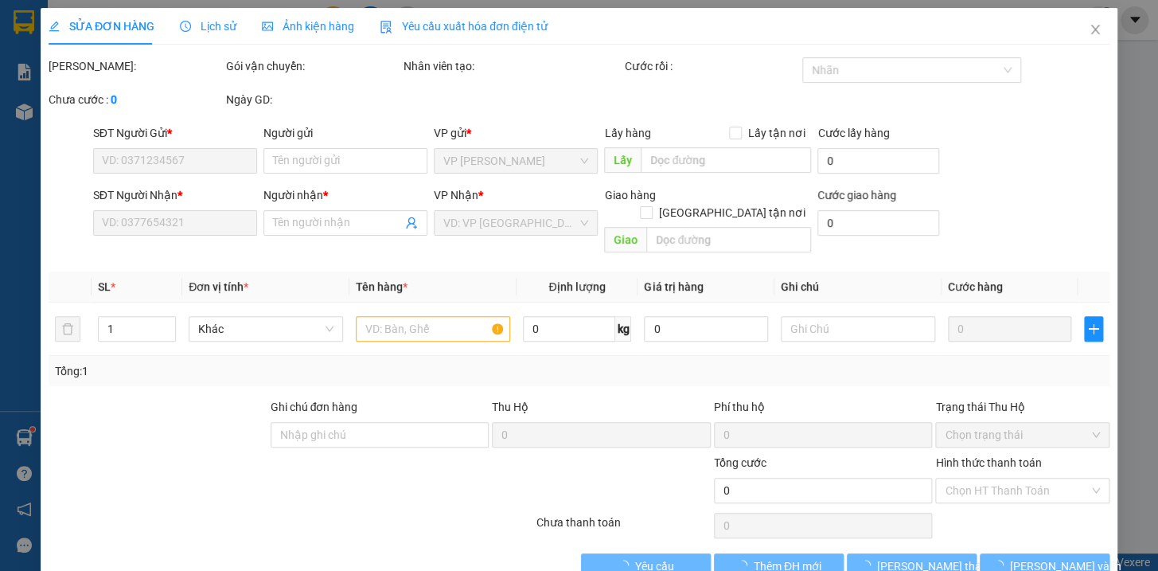
type input "0886764716"
type input "LINH"
type input "k nghe cả người nhận và n.gửi"
type input "0988511030"
type input "HƯNG"
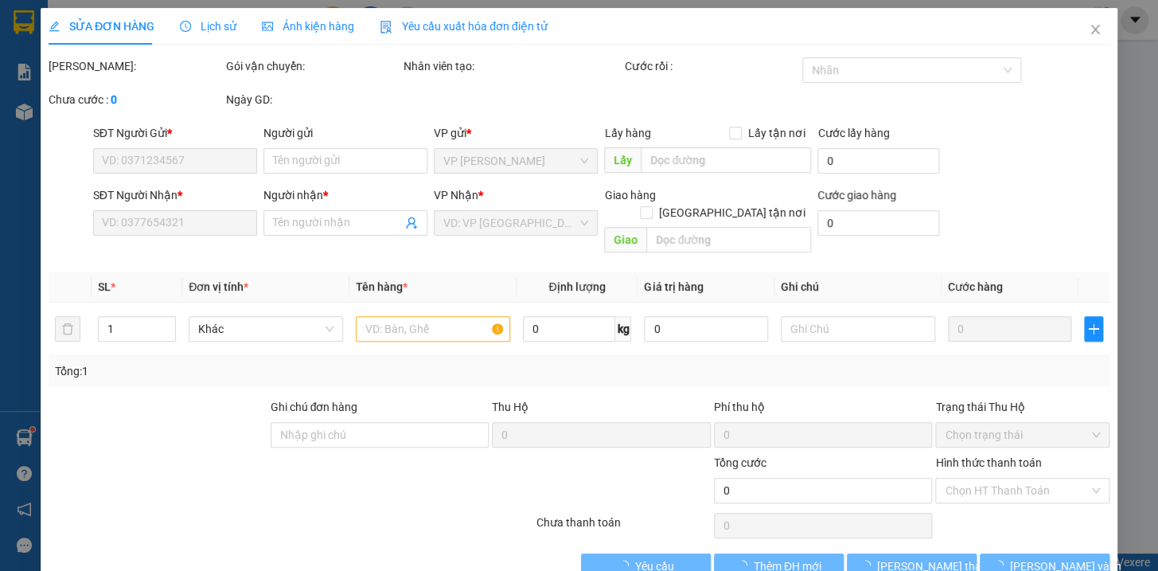
type input "40.000"
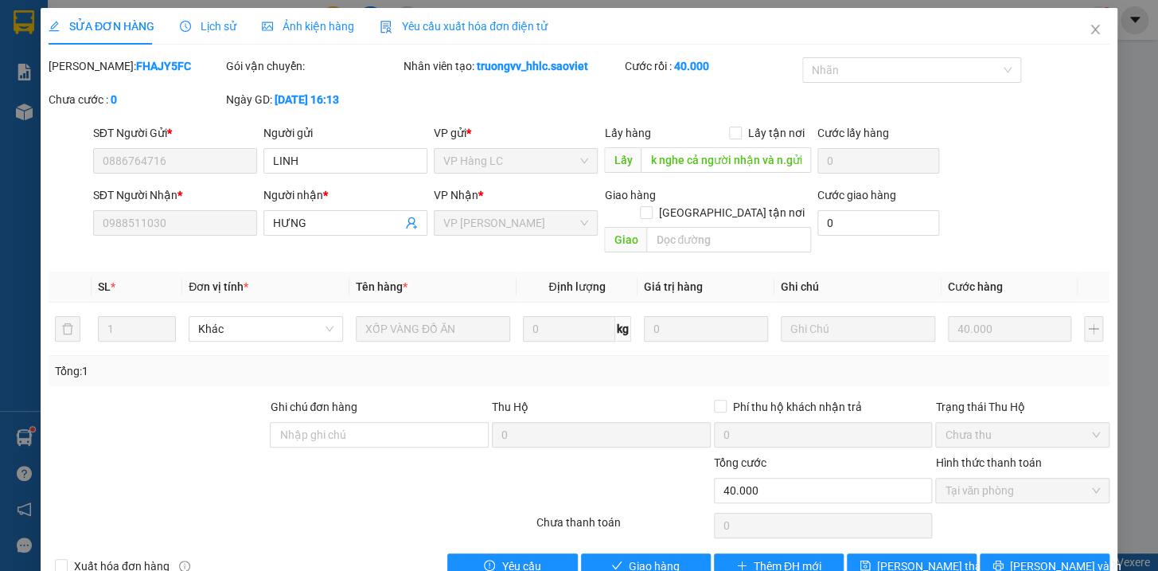
scroll to position [21, 0]
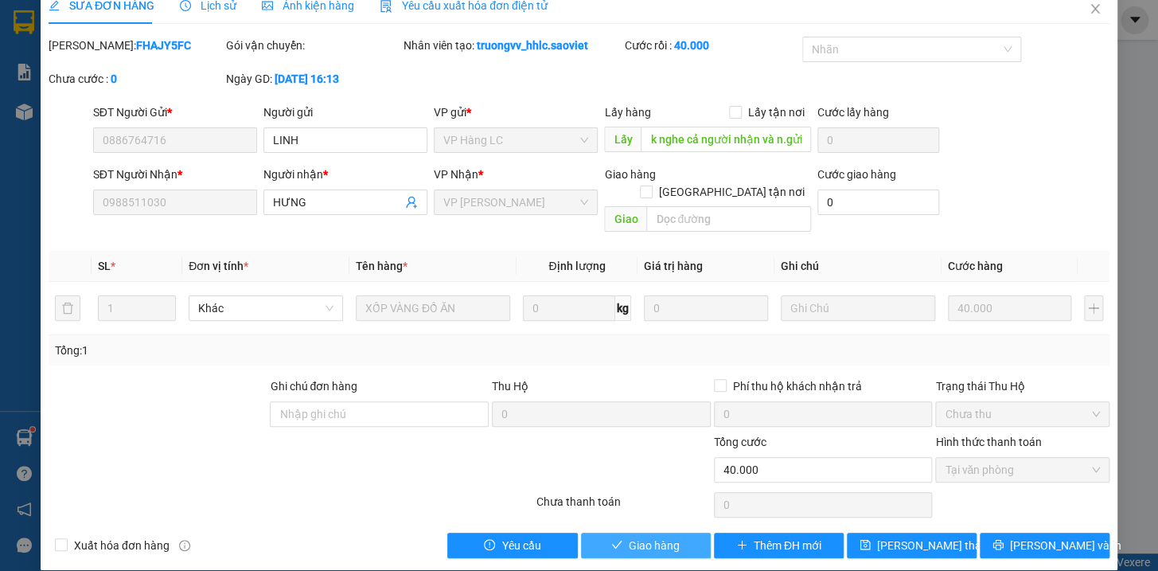
drag, startPoint x: 659, startPoint y: 529, endPoint x: 658, endPoint y: 520, distance: 8.8
click at [658, 536] on span "Giao hàng" at bounding box center [654, 545] width 51 height 18
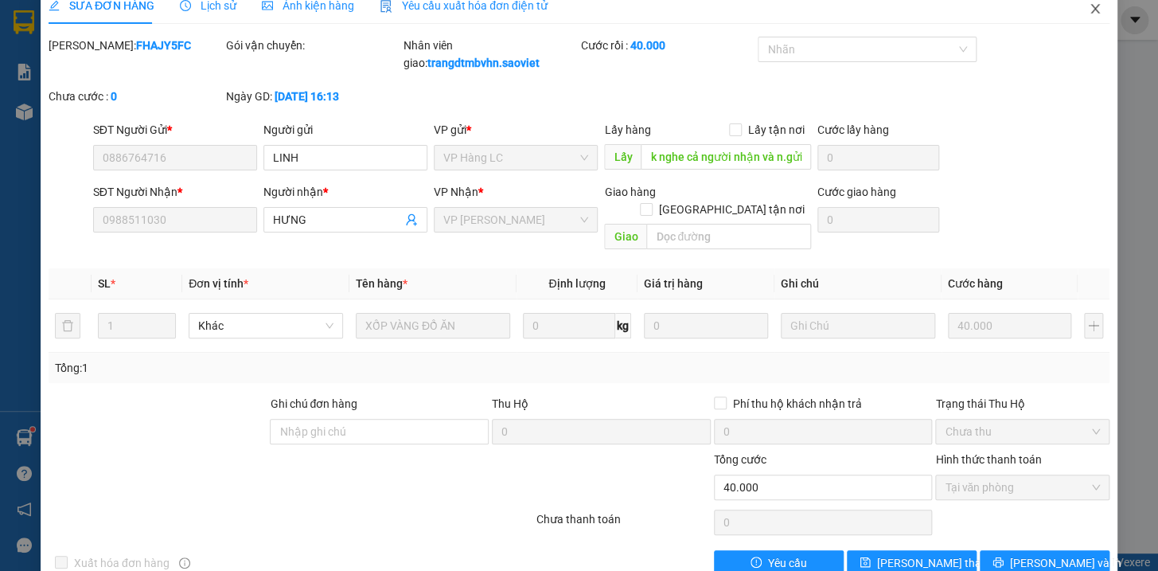
click at [1089, 14] on icon "close" at bounding box center [1095, 8] width 13 height 13
